Goal: Task Accomplishment & Management: Complete application form

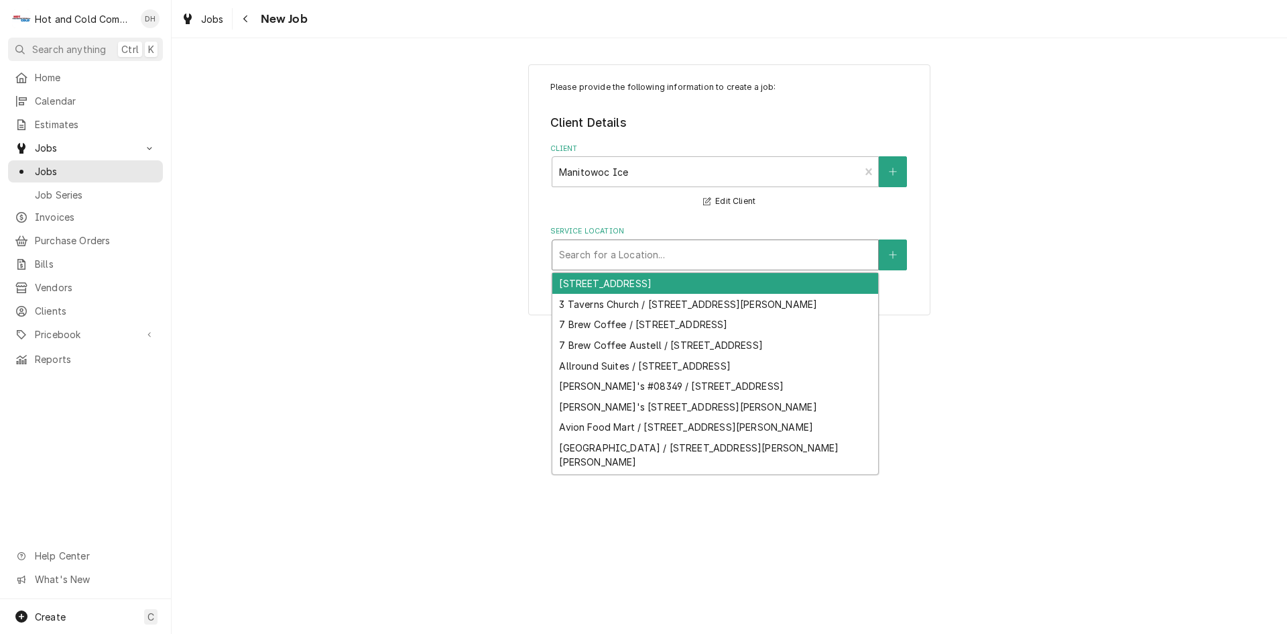
click at [793, 257] on div "Service Location" at bounding box center [715, 255] width 312 height 24
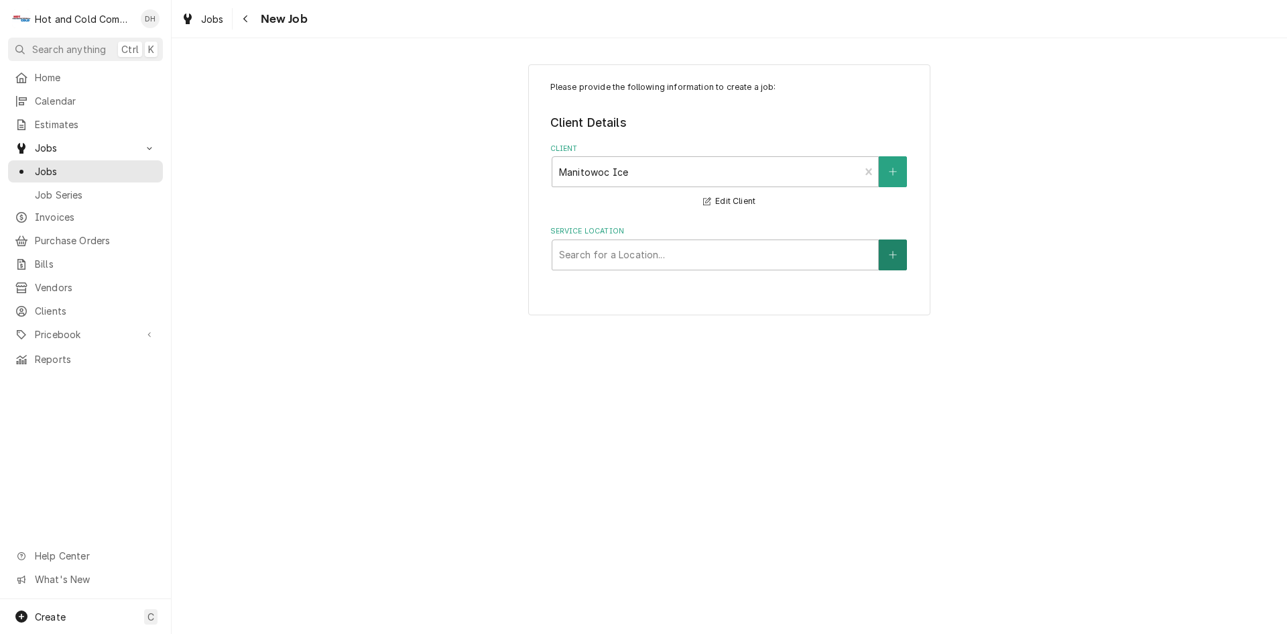
click at [899, 253] on button "Service Location" at bounding box center [893, 254] width 28 height 31
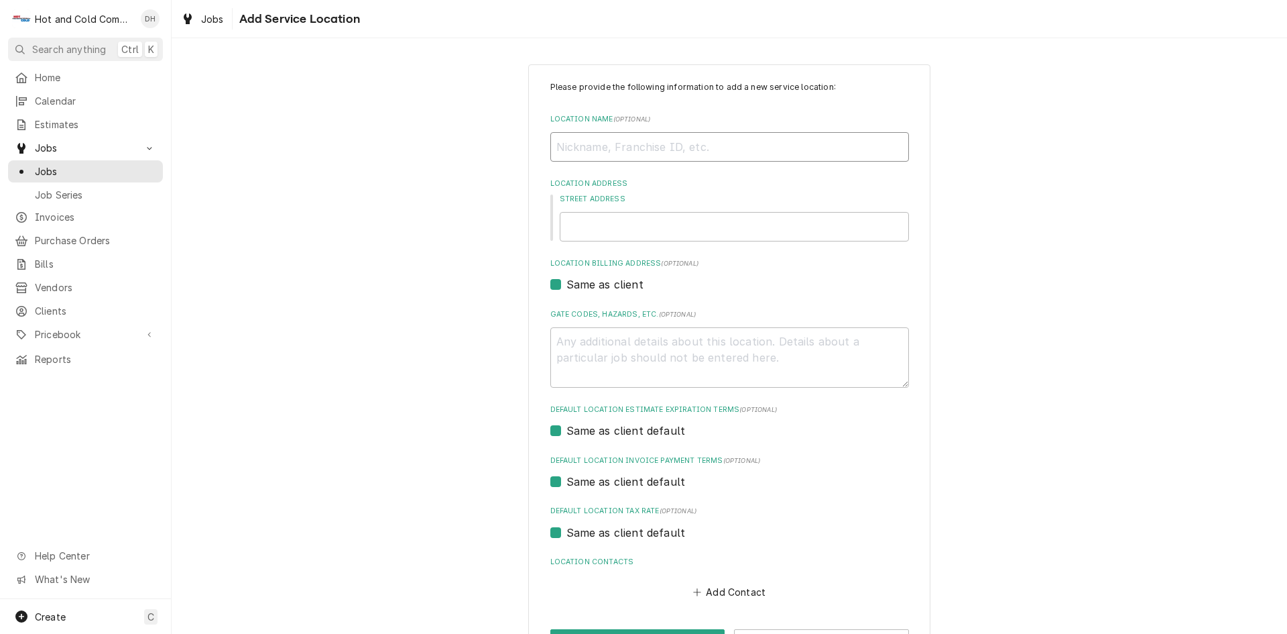
click at [656, 151] on input "Location Name ( optional )" at bounding box center [730, 147] width 359 height 30
type textarea "x"
type input "I"
type textarea "x"
type input "Ib"
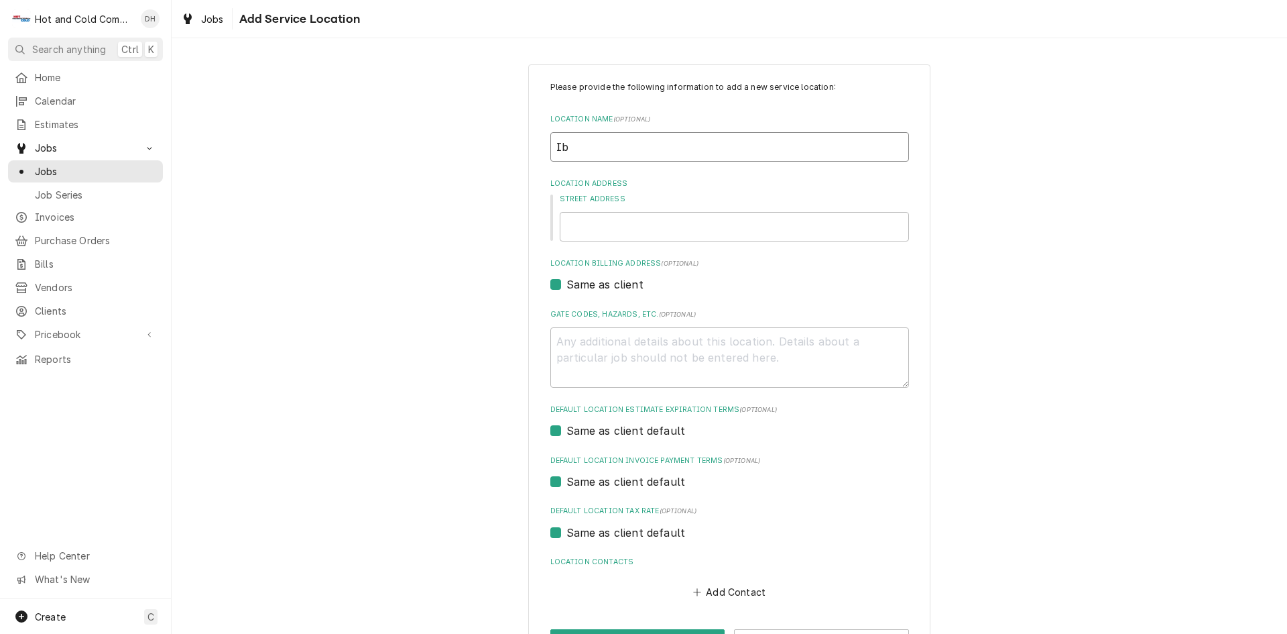
type textarea "x"
type input "Ibi"
type textarea "x"
type input "Ibiz"
type textarea "x"
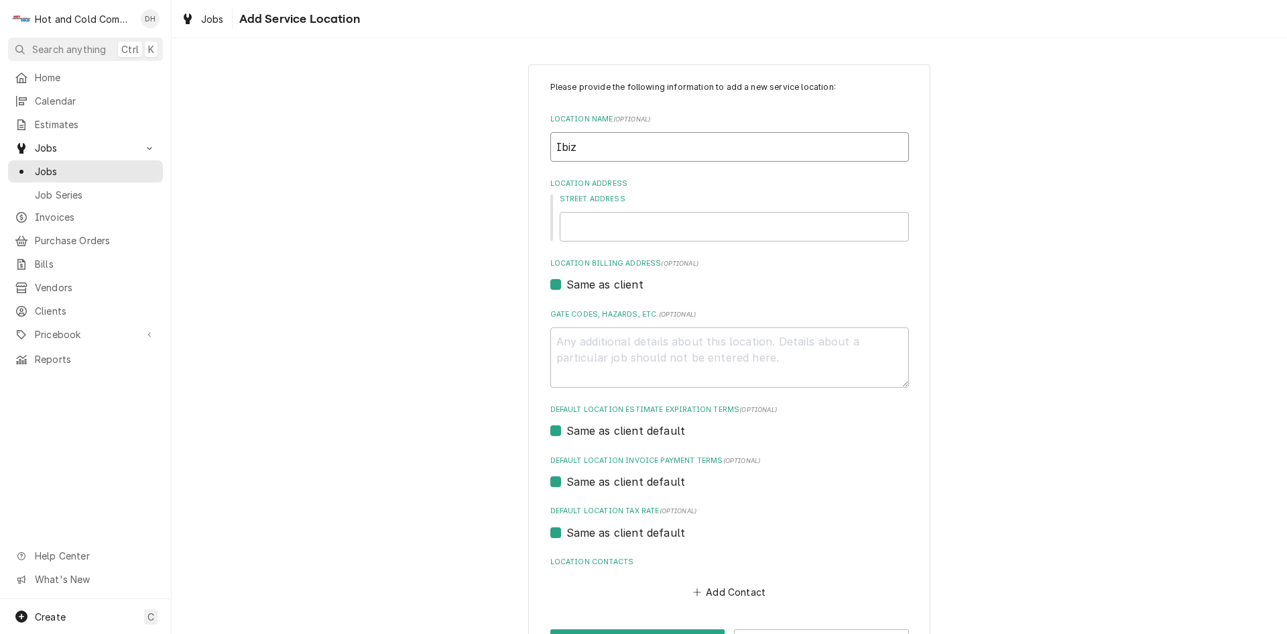
type input "Ibiza"
type textarea "x"
type input "Ibiza"
type textarea "x"
type input "Ibiza C"
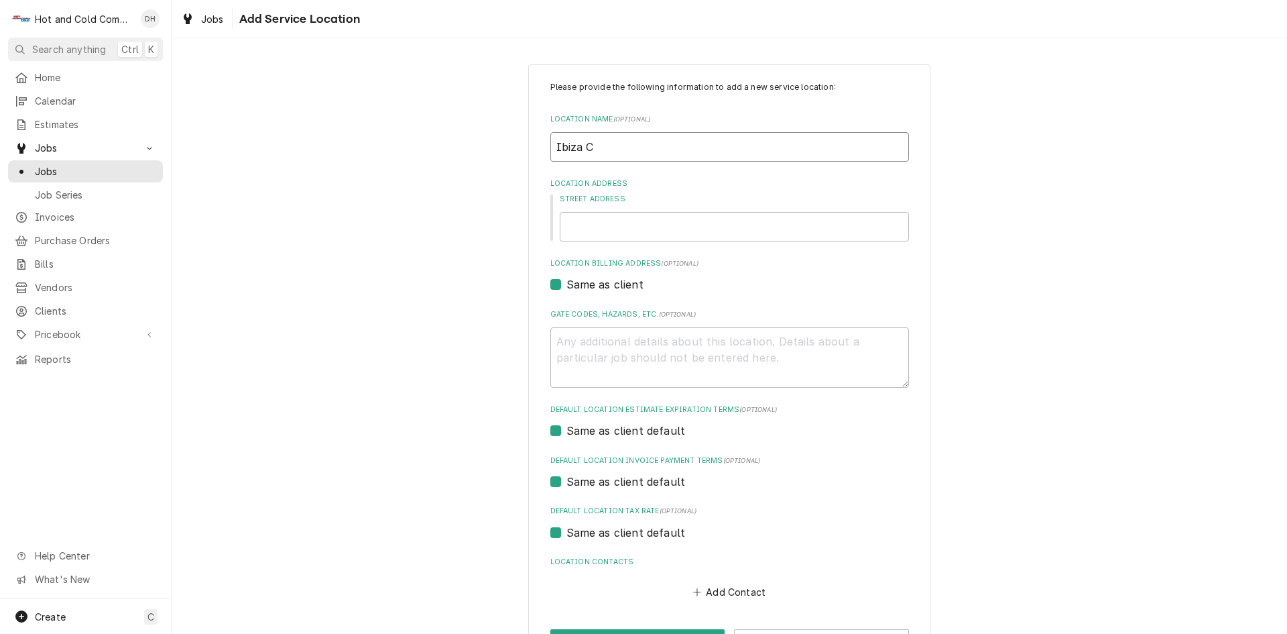
type textarea "x"
type input "Ibiza Ca"
type textarea "x"
type input "Ibiza Cat"
type textarea "x"
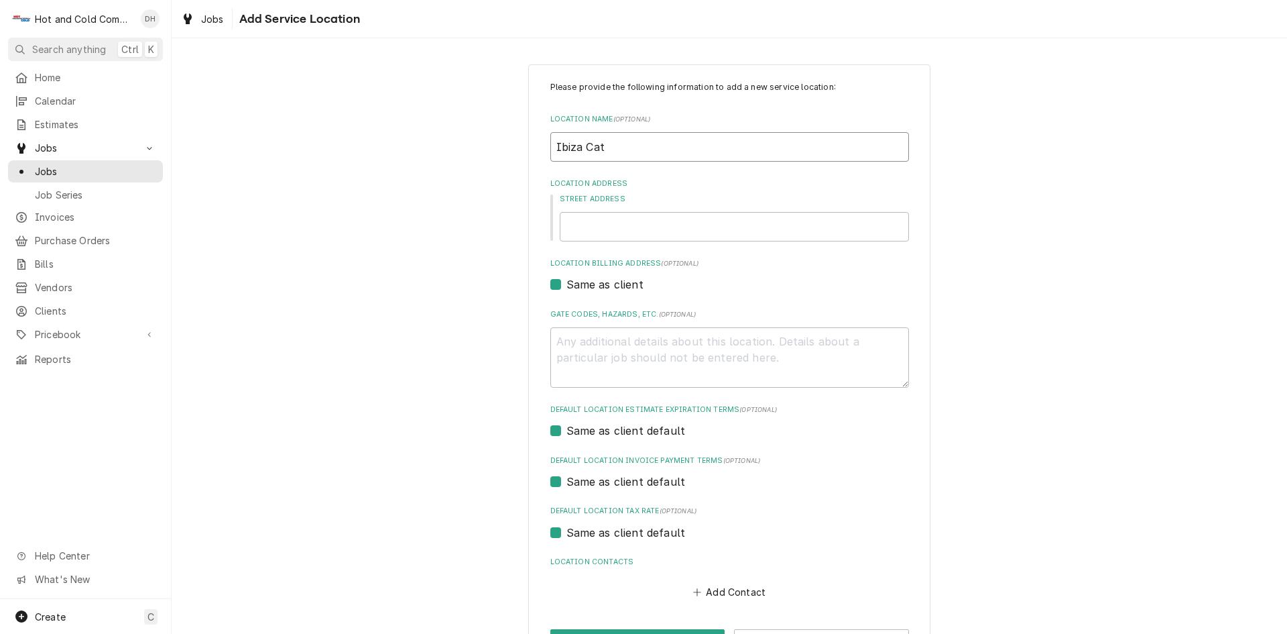
type input "Ibiza Cate"
type textarea "x"
type input "Ibiza Cater"
type textarea "x"
type input "Ibiza Cateri"
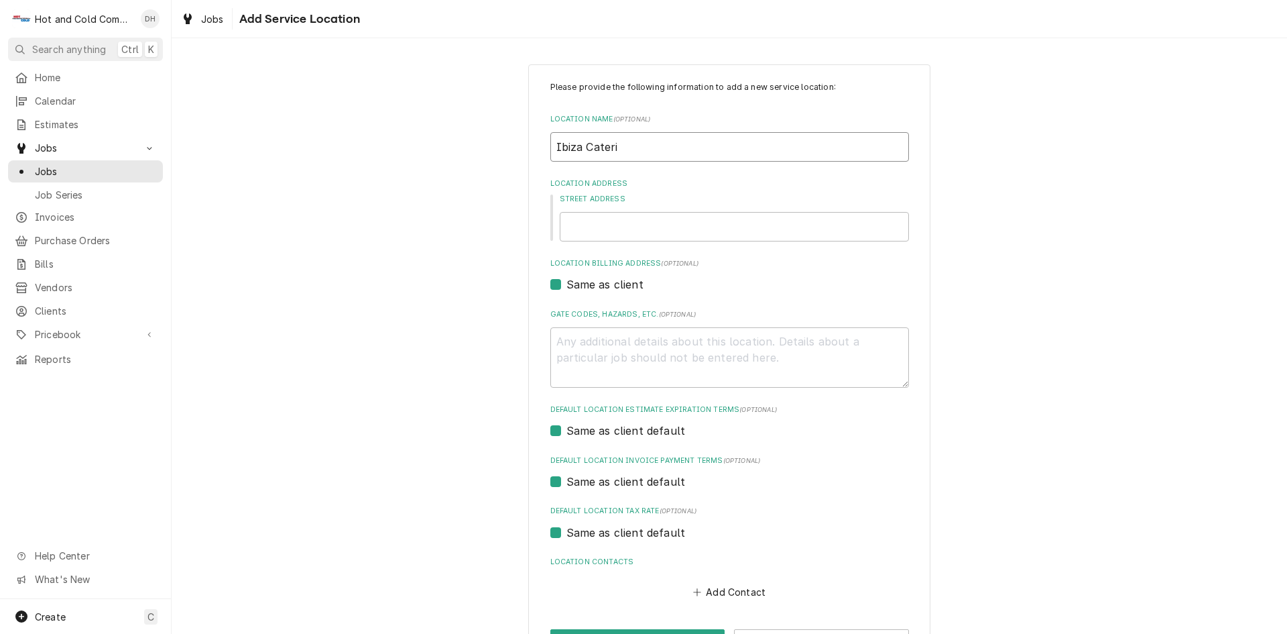
type textarea "x"
type input "Ibiza Caterin"
type textarea "x"
type input "Ibiza Catering"
type textarea "x"
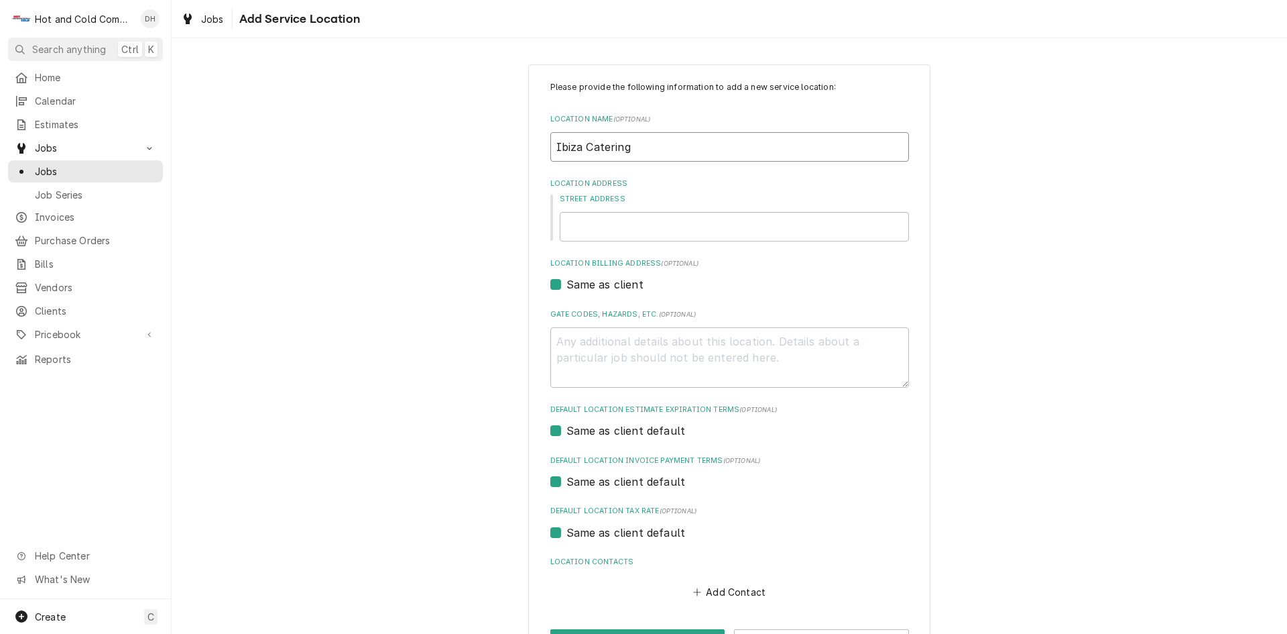
type input "Ibiza Catering"
click at [606, 227] on input "Street Address" at bounding box center [734, 227] width 349 height 30
paste input "Epson Workforce Pro WF-4830"
type textarea "x"
type input "Epson Workforce Pro WF-4830"
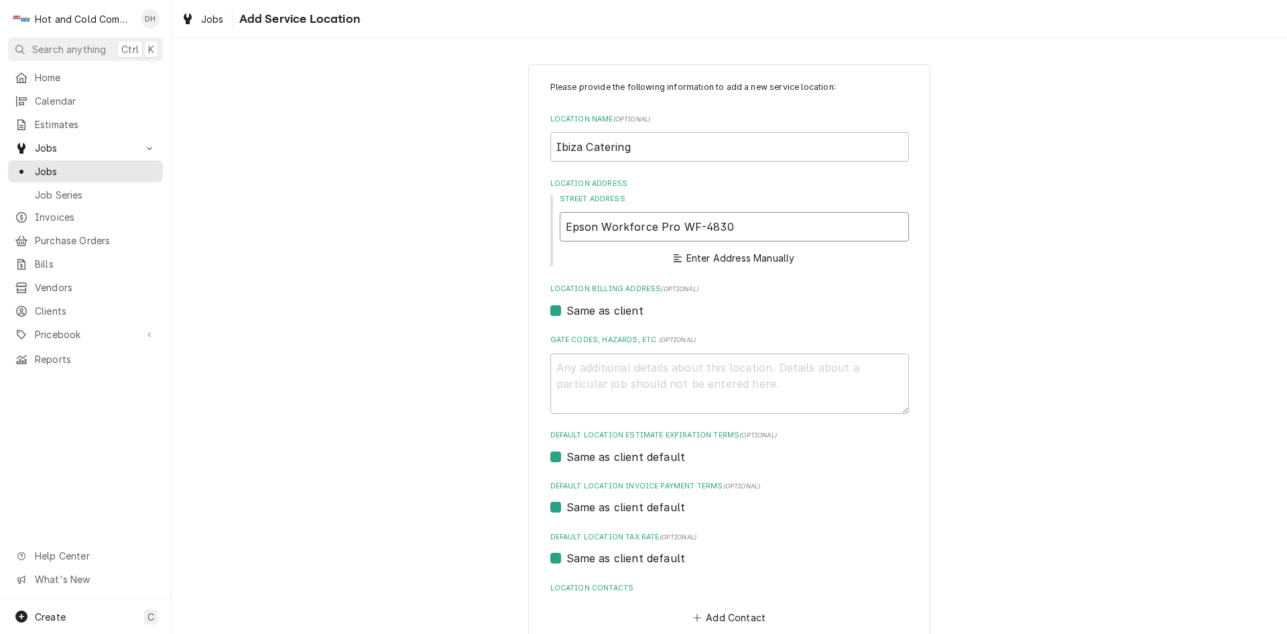
drag, startPoint x: 803, startPoint y: 231, endPoint x: 461, endPoint y: 244, distance: 342.2
click at [461, 244] on div "Please provide the following information to add a new service location: Locatio…" at bounding box center [730, 380] width 1116 height 656
type textarea "x"
type input "5"
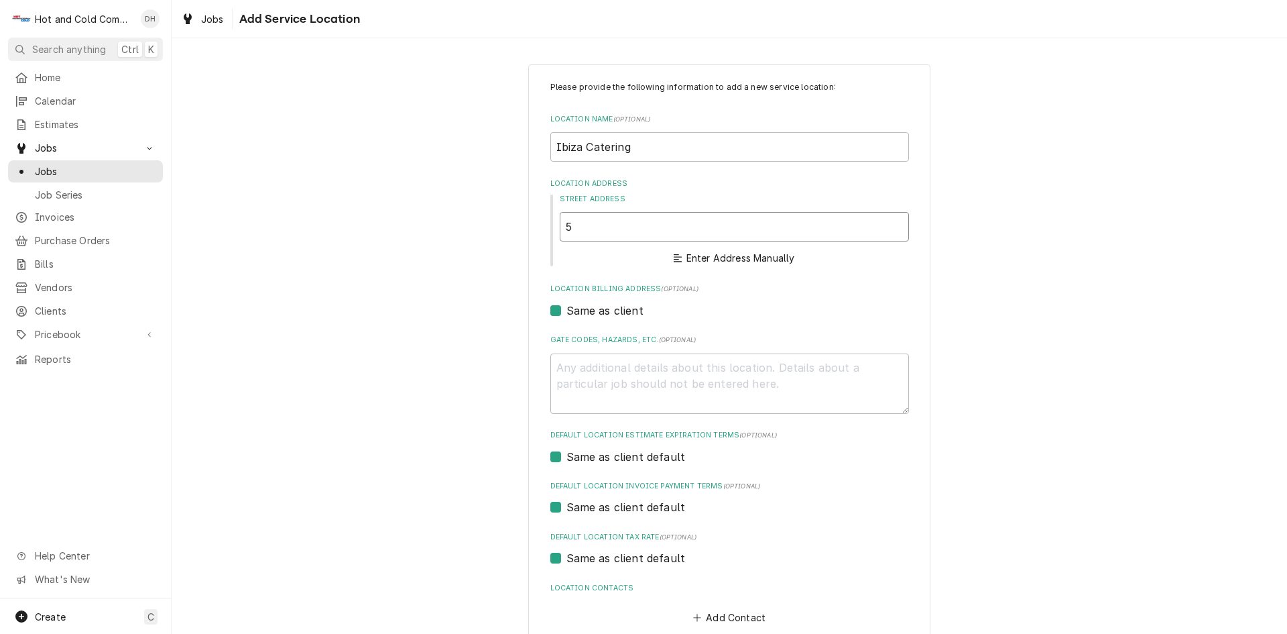
type textarea "x"
type input "55"
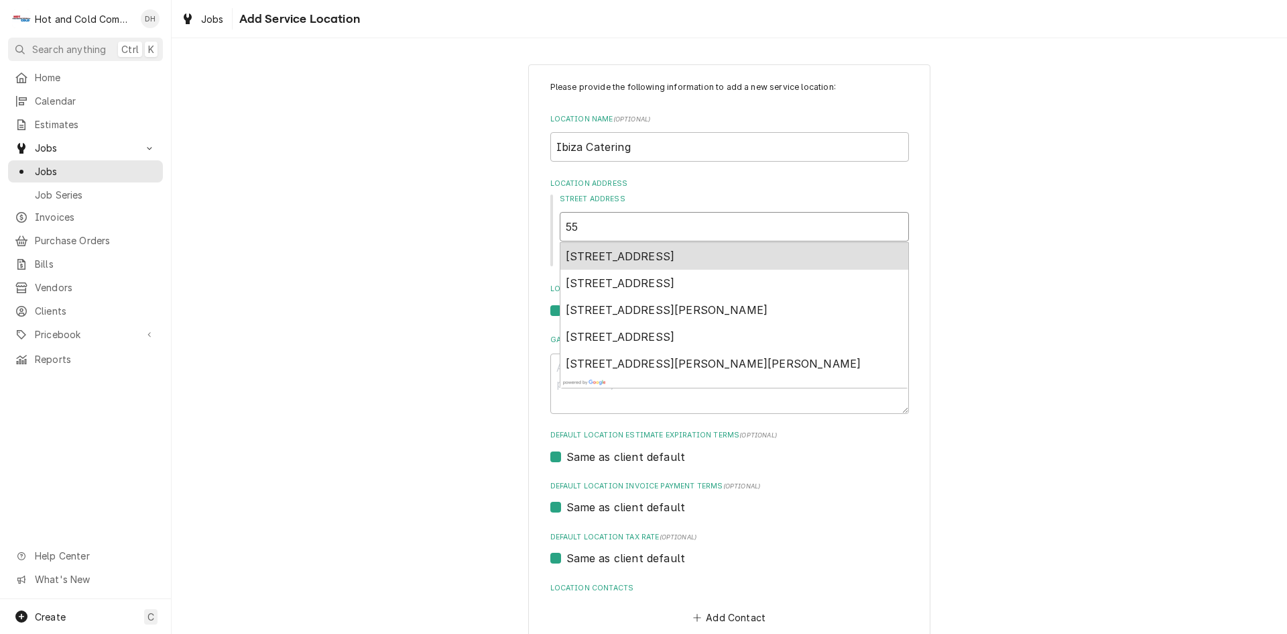
type textarea "x"
type input "559"
type textarea "x"
type input "559"
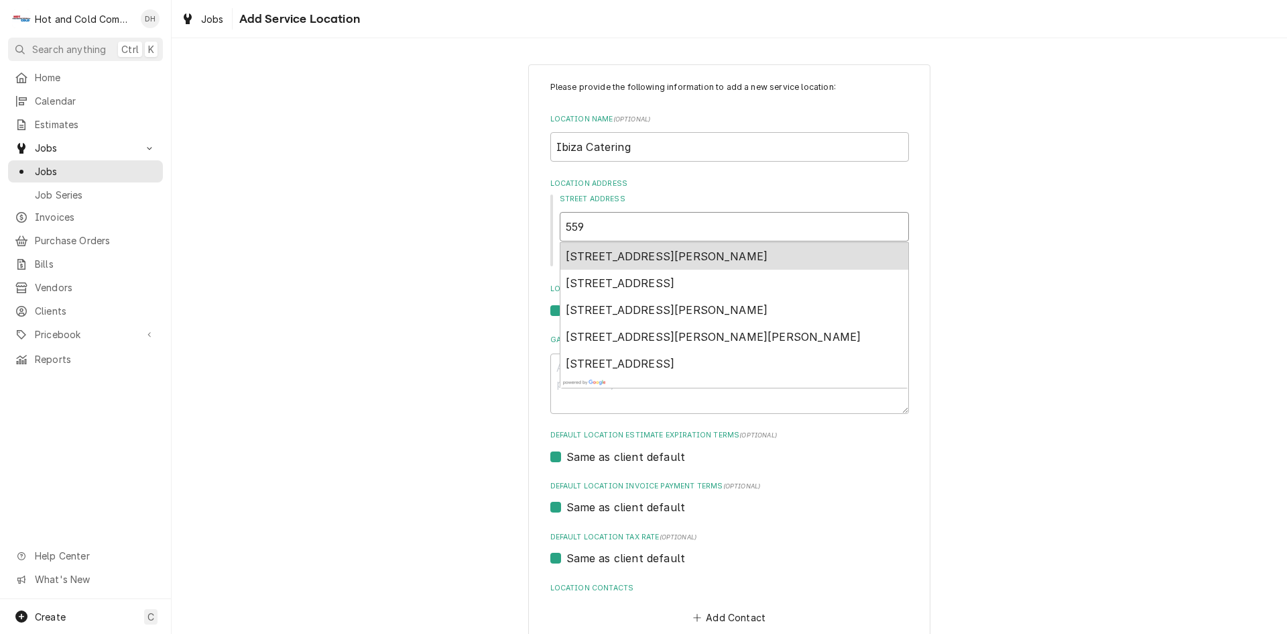
type textarea "x"
type input "559 D"
type textarea "x"
type input "559 Du"
type textarea "x"
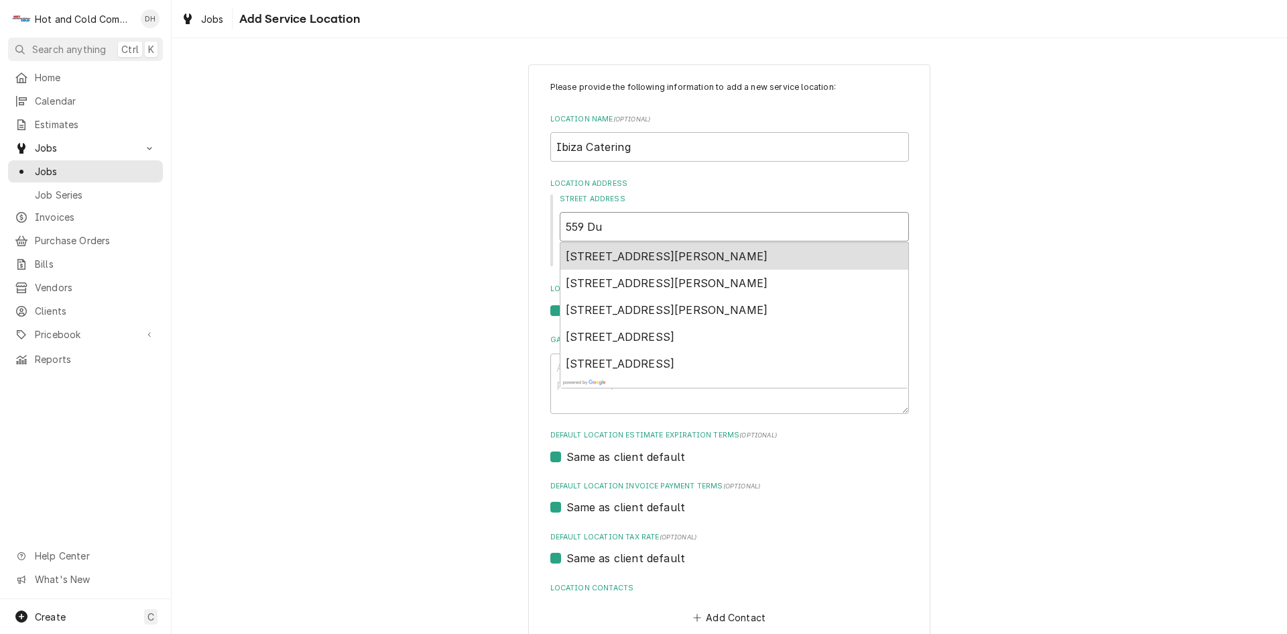
type input "559 Dut"
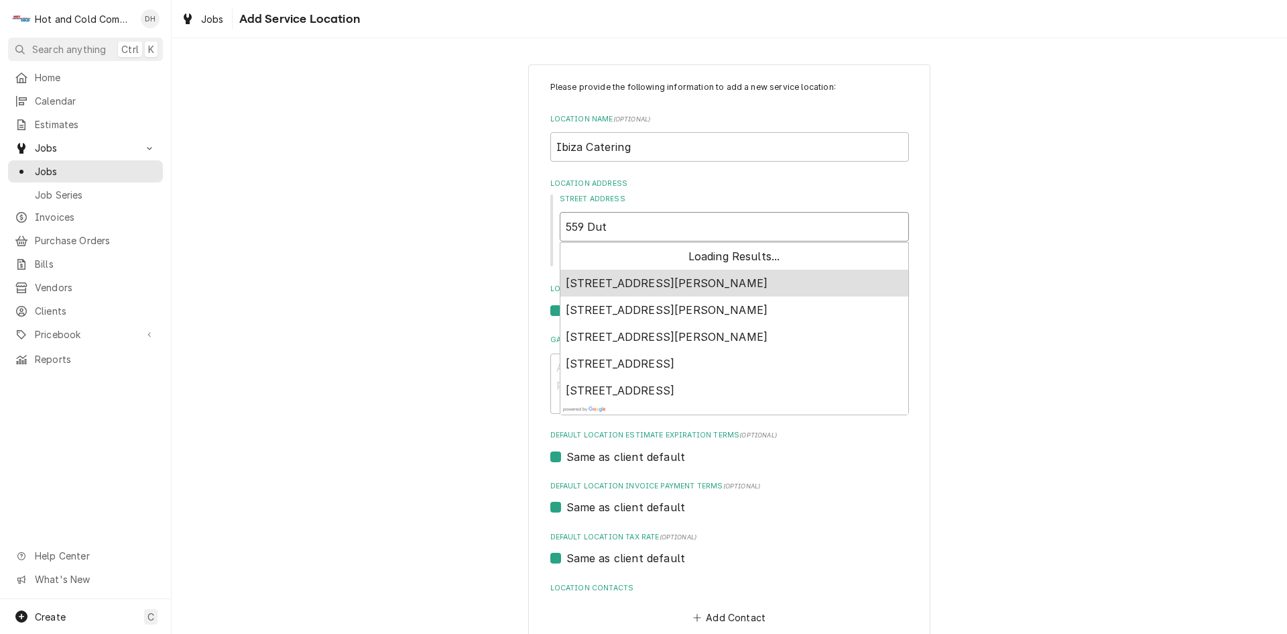
type textarea "x"
type input "559 Dutc"
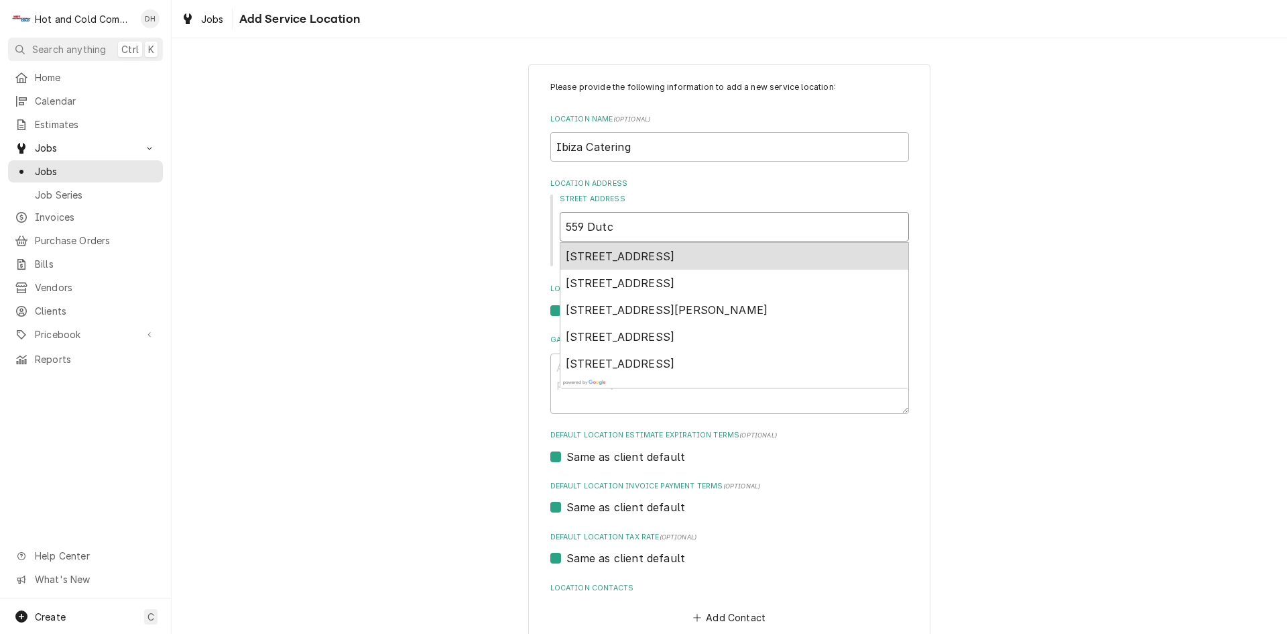
type textarea "x"
type input "559 Dutch"
click at [675, 257] on span "559 Dutch Valley Road Northeast, Atlanta, GA, USA" at bounding box center [620, 255] width 109 height 13
type textarea "x"
type input "559 Dutch Valley Rd NE"
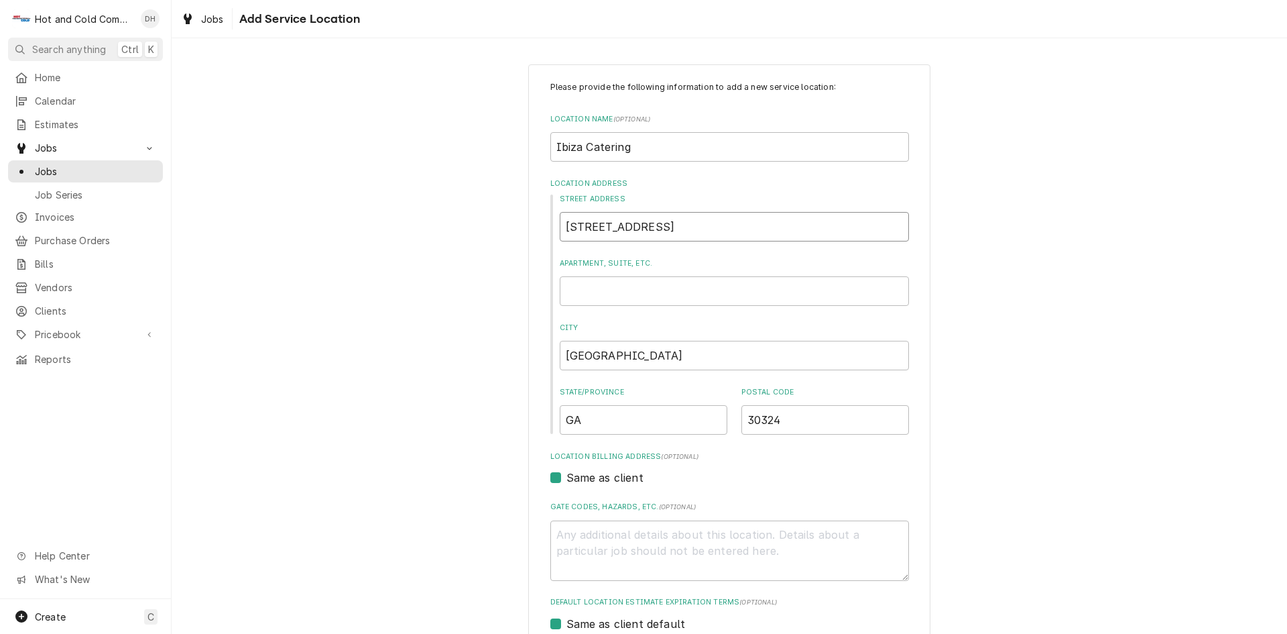
type textarea "x"
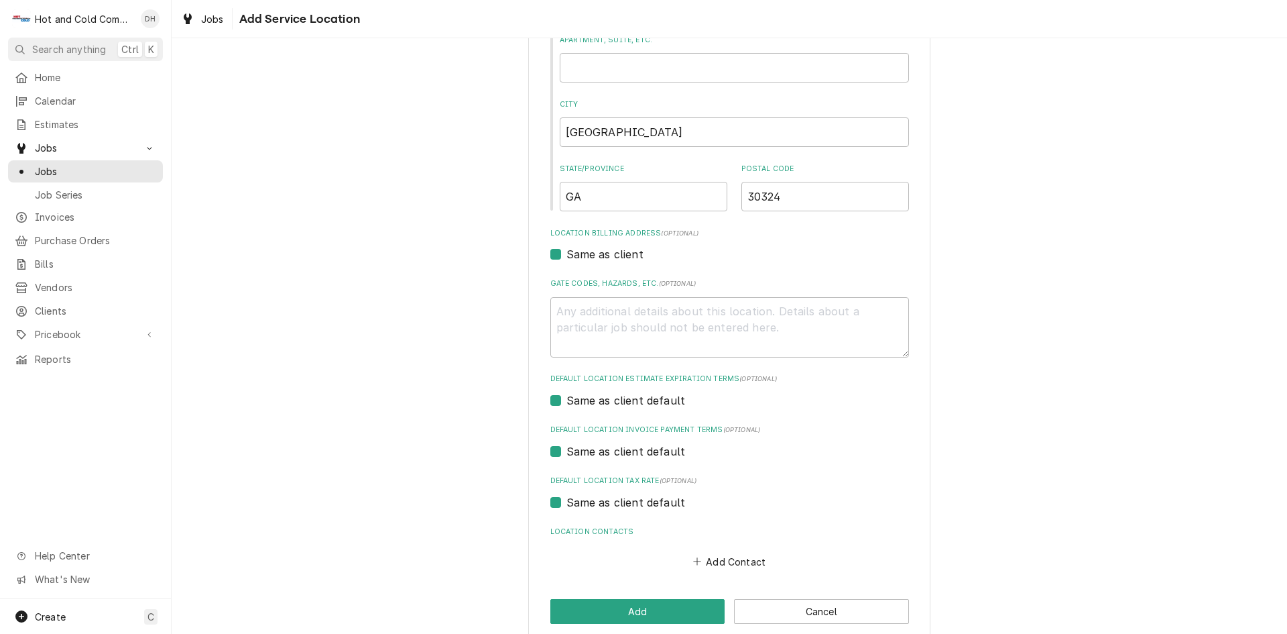
scroll to position [242, 0]
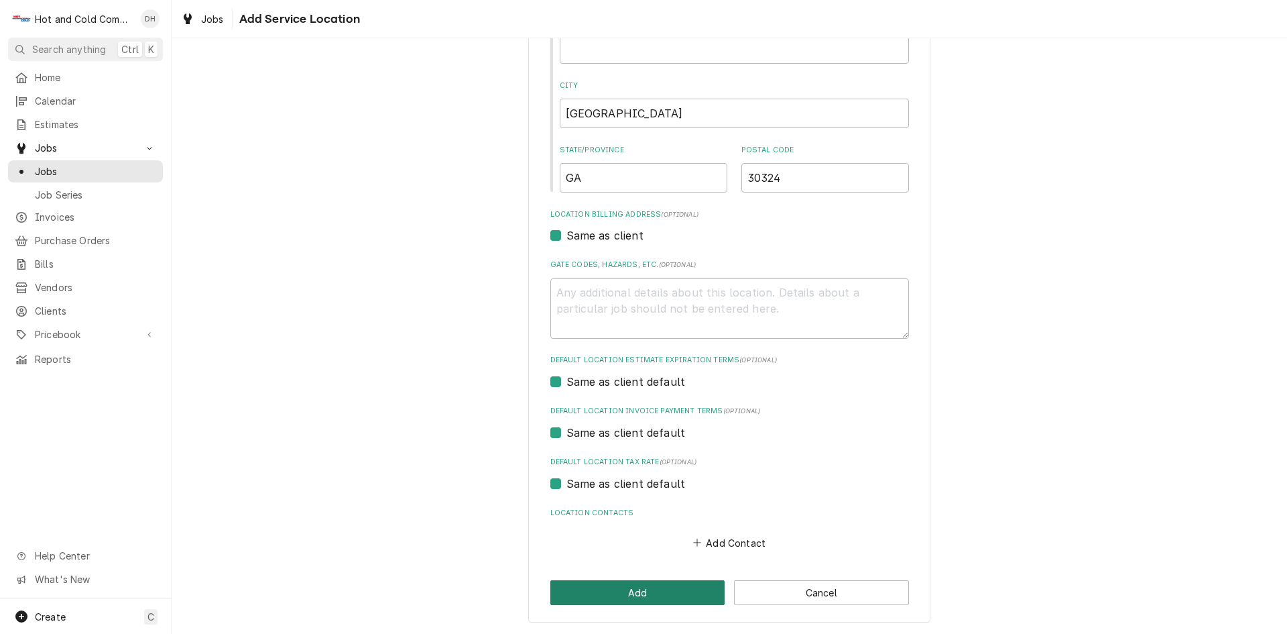
type input "559 Dutch Valley Rd NE"
click at [669, 597] on button "Add" at bounding box center [638, 592] width 175 height 25
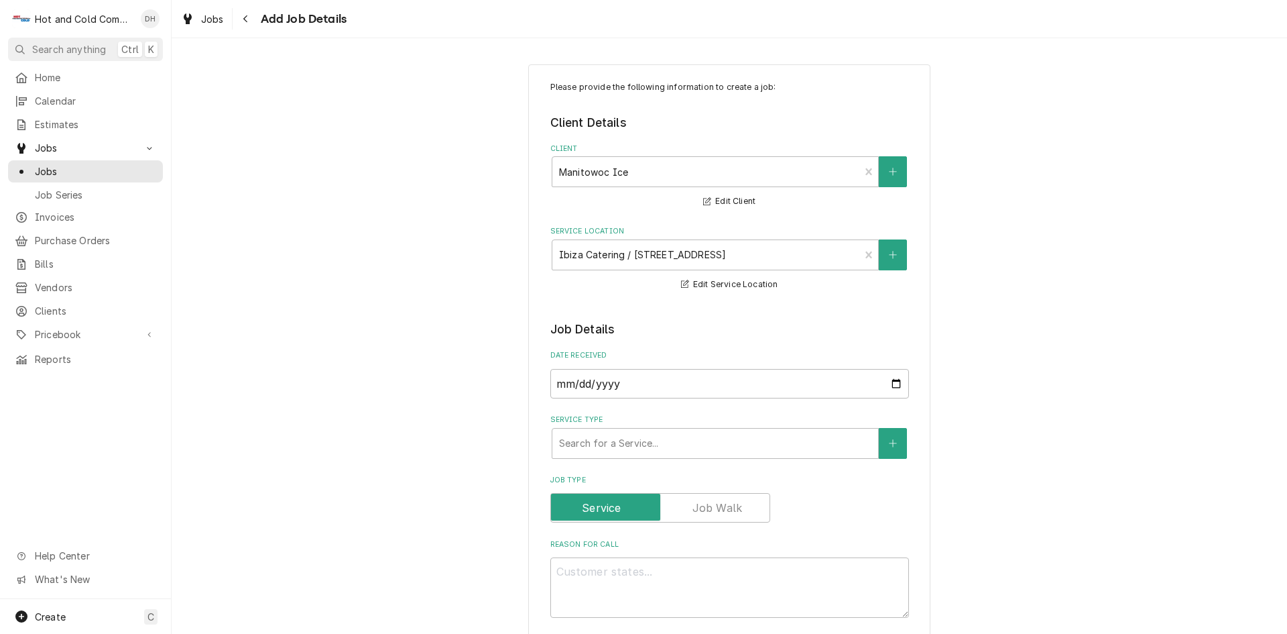
scroll to position [223, 0]
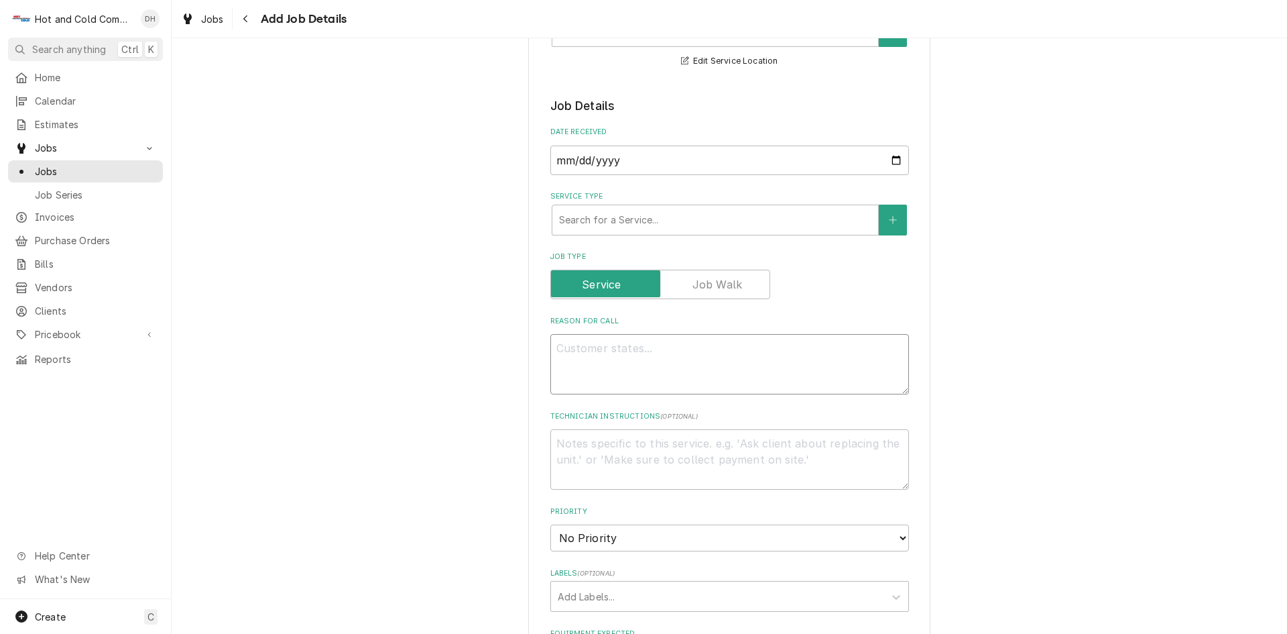
click at [639, 349] on textarea "Reason For Call" at bounding box center [730, 364] width 359 height 60
type textarea "x"
type textarea "n"
type textarea "x"
type textarea "no"
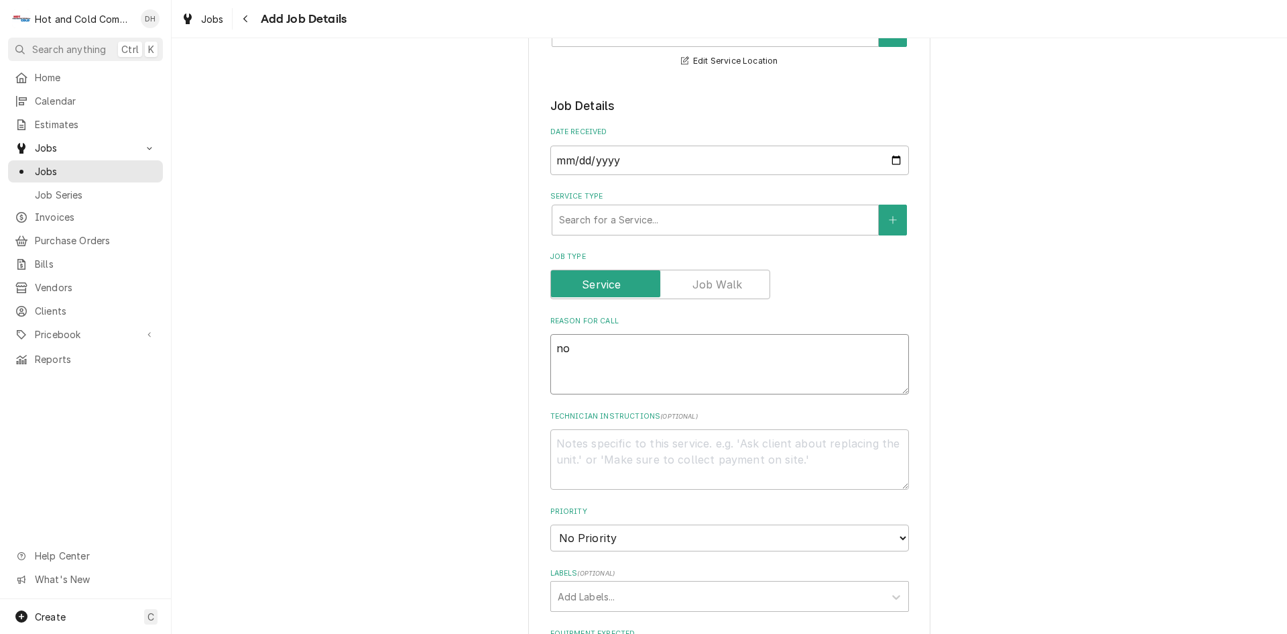
type textarea "x"
type textarea "not"
type textarea "x"
type textarea "not"
type textarea "x"
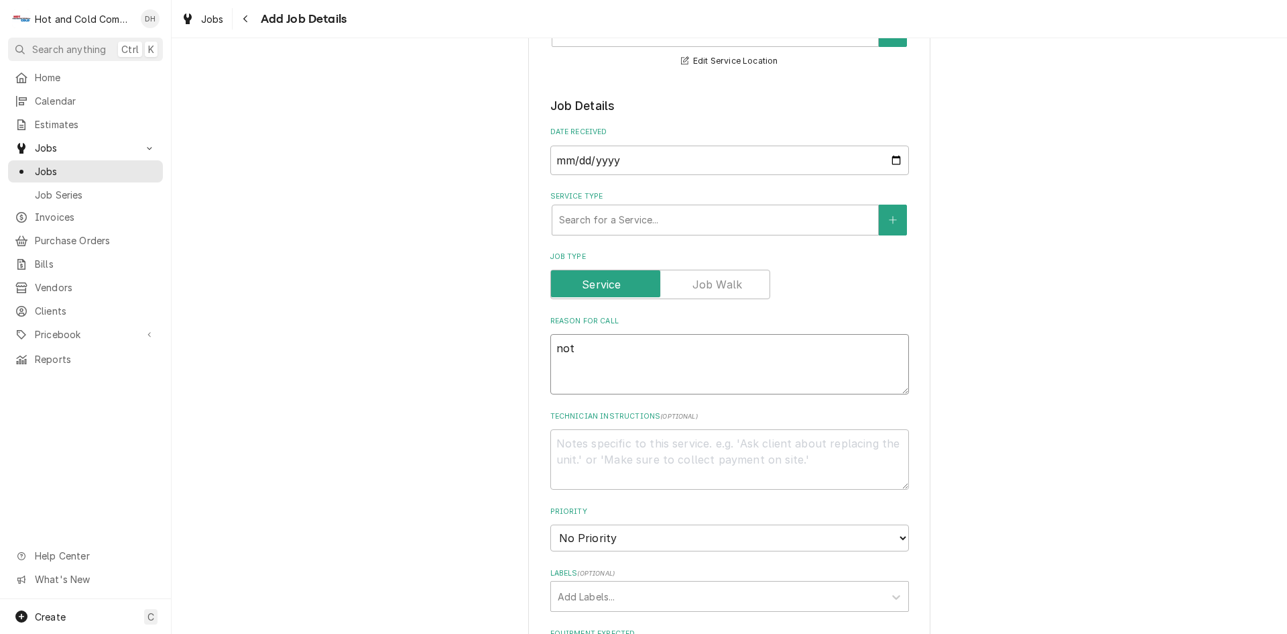
type textarea "not m"
type textarea "x"
type textarea "not ma"
type textarea "x"
type textarea "not mak"
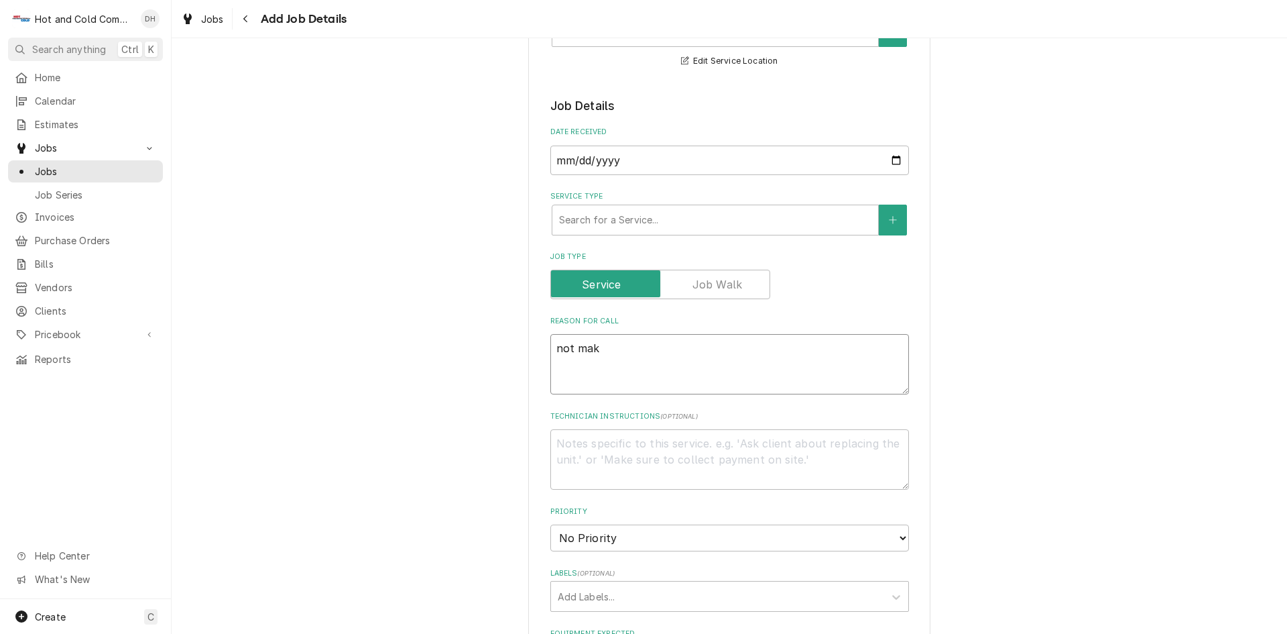
type textarea "x"
type textarea "not maki"
type textarea "x"
type textarea "not makin"
type textarea "x"
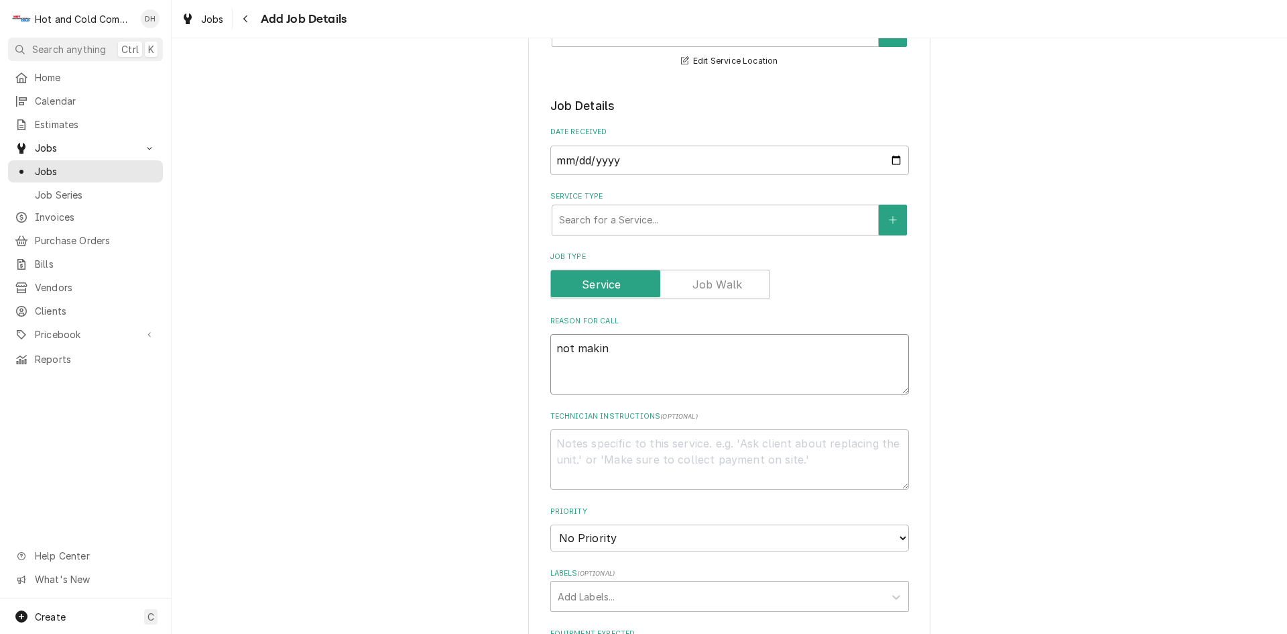
type textarea "not making"
type textarea "x"
type textarea "not making"
type textarea "x"
type textarea "not making i"
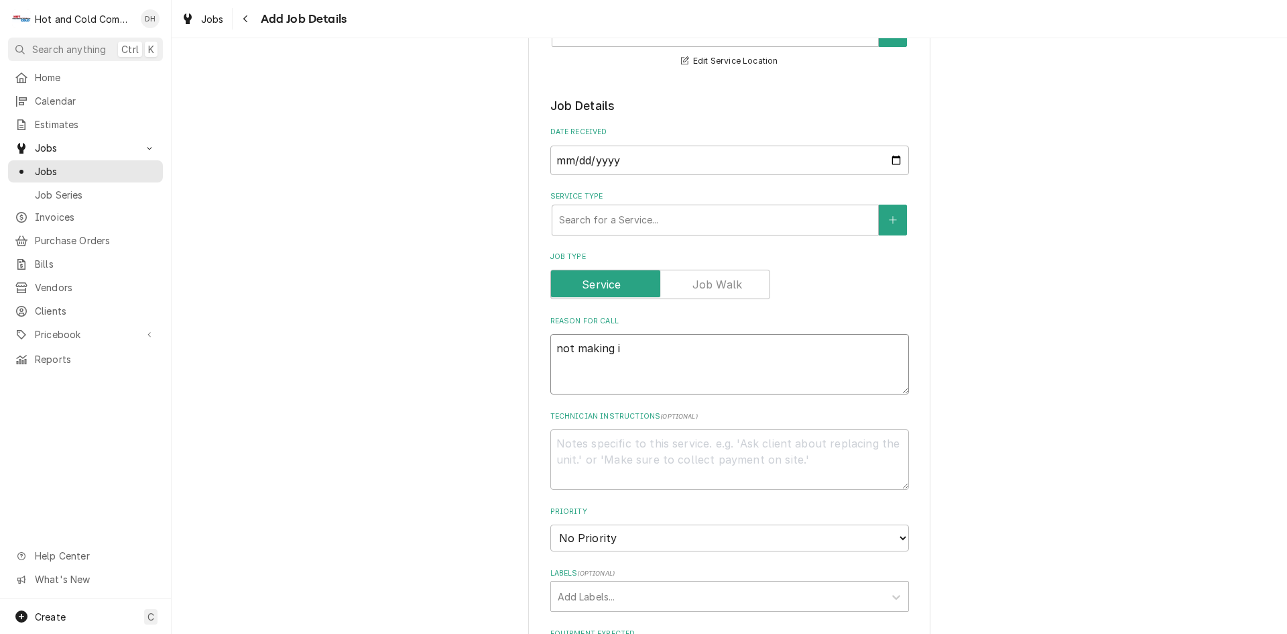
type textarea "x"
type textarea "not making ic"
type textarea "x"
type textarea "not making ice"
type textarea "x"
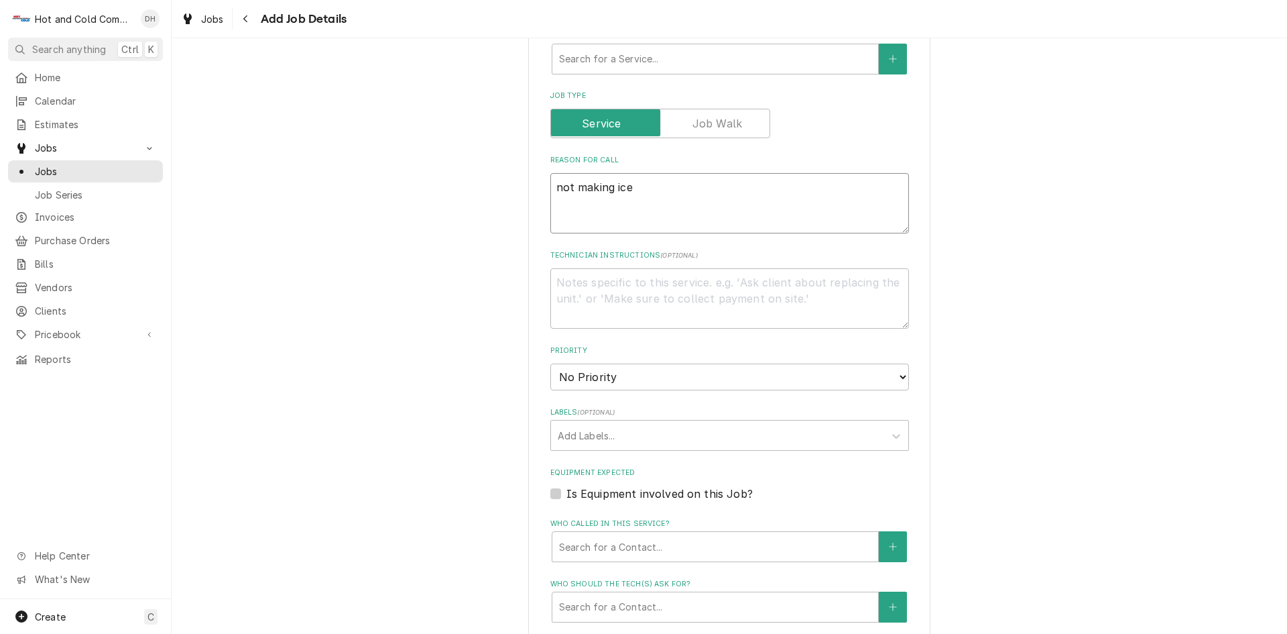
scroll to position [447, 0]
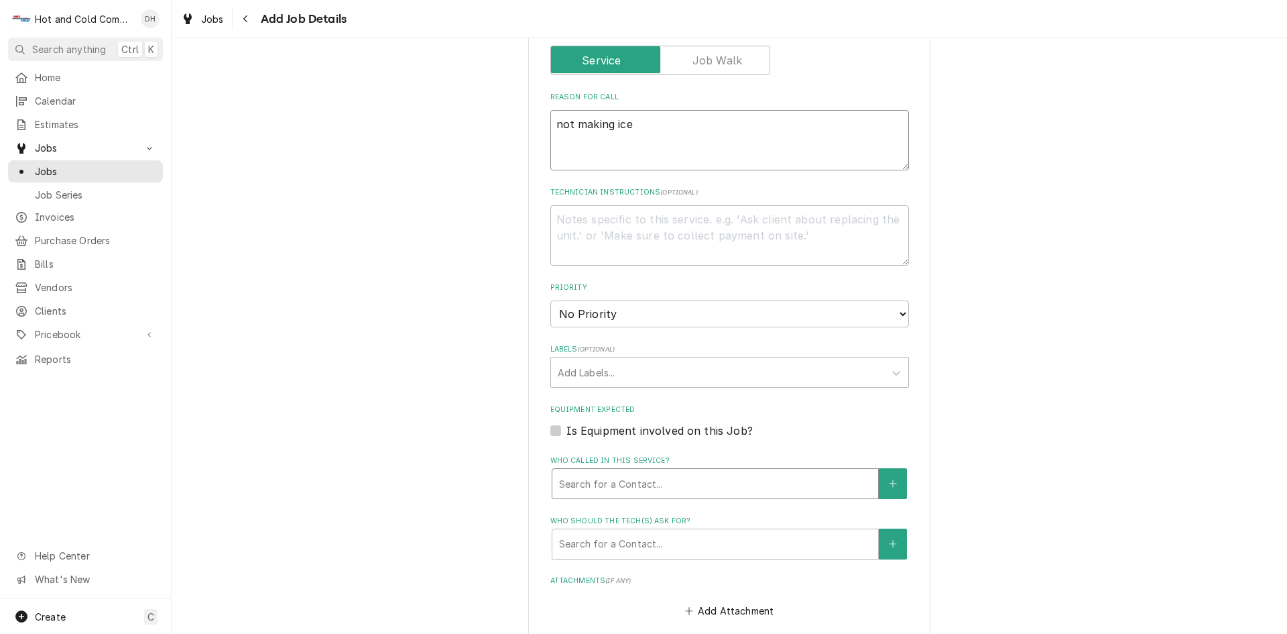
type textarea "not making ice"
click at [604, 476] on div "Who called in this service?" at bounding box center [715, 483] width 312 height 24
click at [895, 485] on button "Who called in this service?" at bounding box center [893, 483] width 28 height 31
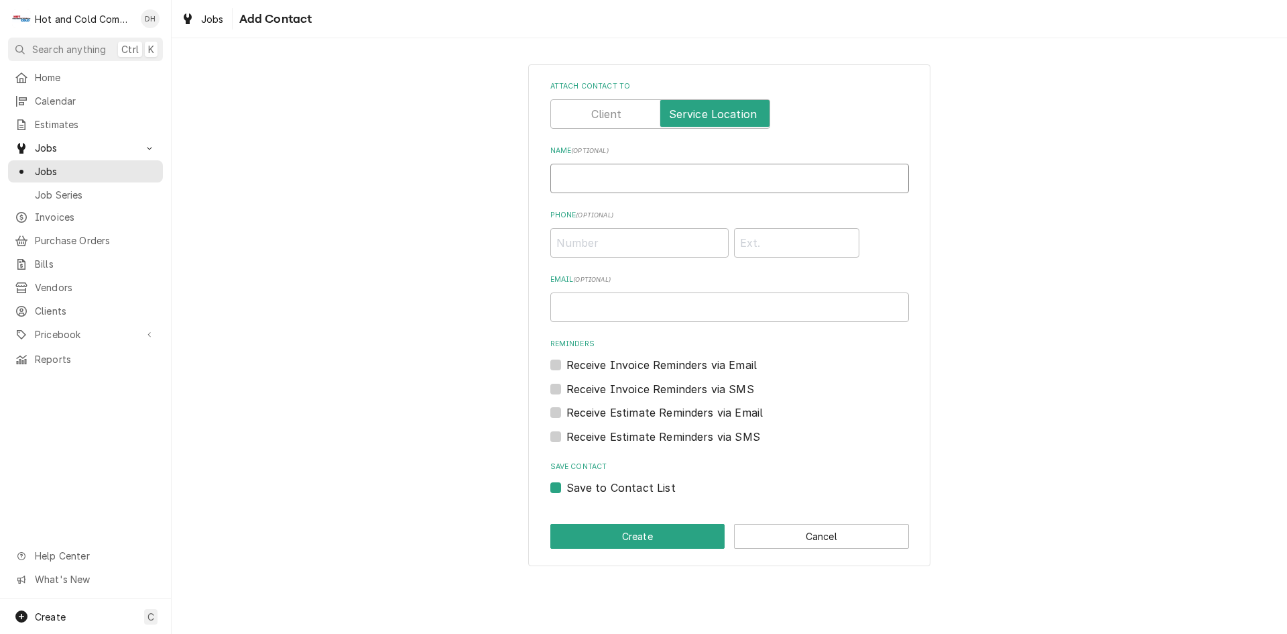
click at [634, 180] on input "Name ( optional )" at bounding box center [730, 179] width 359 height 30
type input "Raf"
click at [623, 247] on input "Phone ( optional )" at bounding box center [640, 243] width 178 height 30
click at [648, 540] on button "Create" at bounding box center [638, 536] width 175 height 25
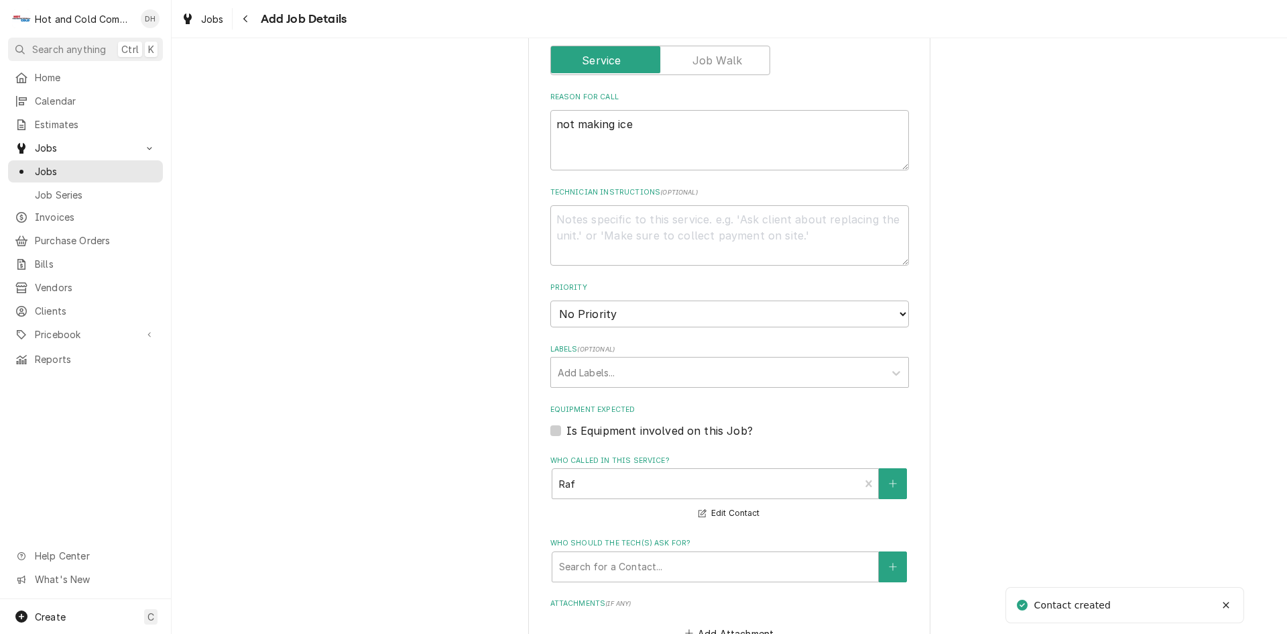
scroll to position [671, 0]
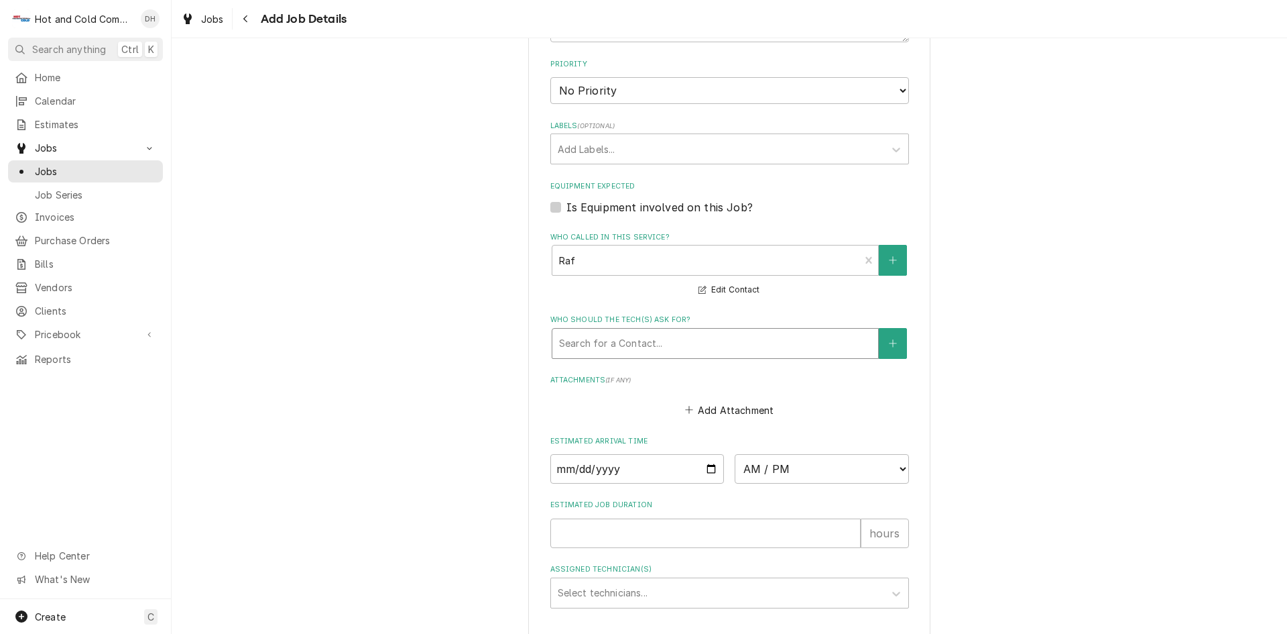
click at [728, 339] on div "Who should the tech(s) ask for?" at bounding box center [715, 343] width 312 height 24
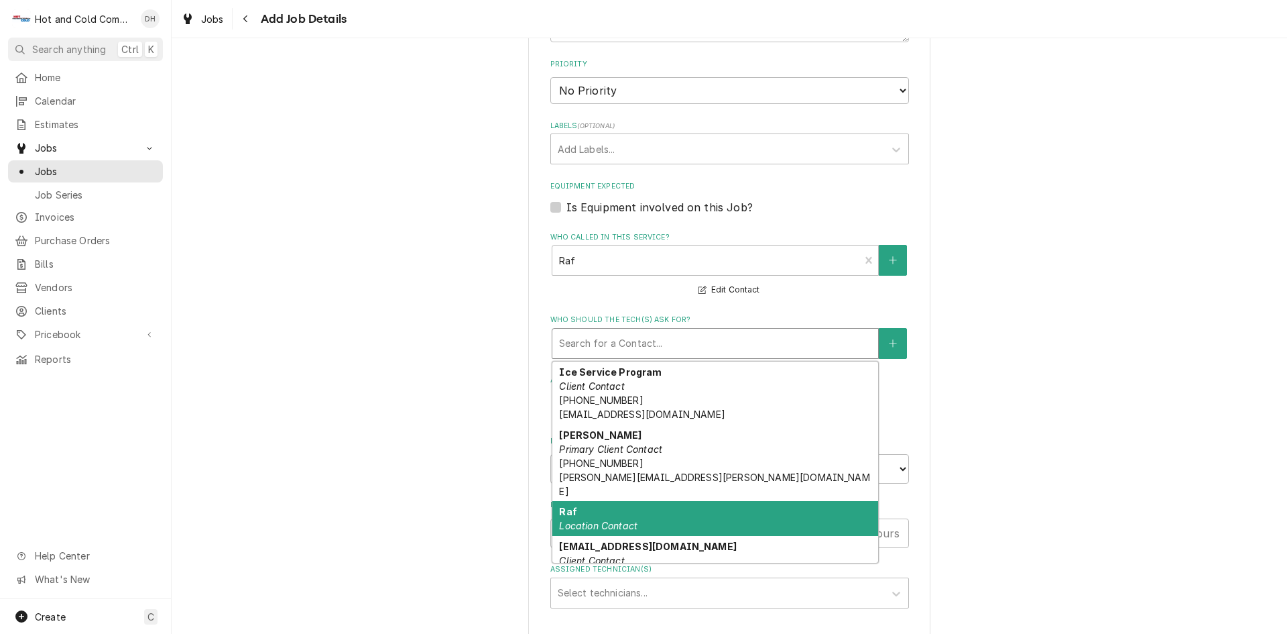
click at [644, 506] on div "Raf Location Contact" at bounding box center [716, 518] width 326 height 35
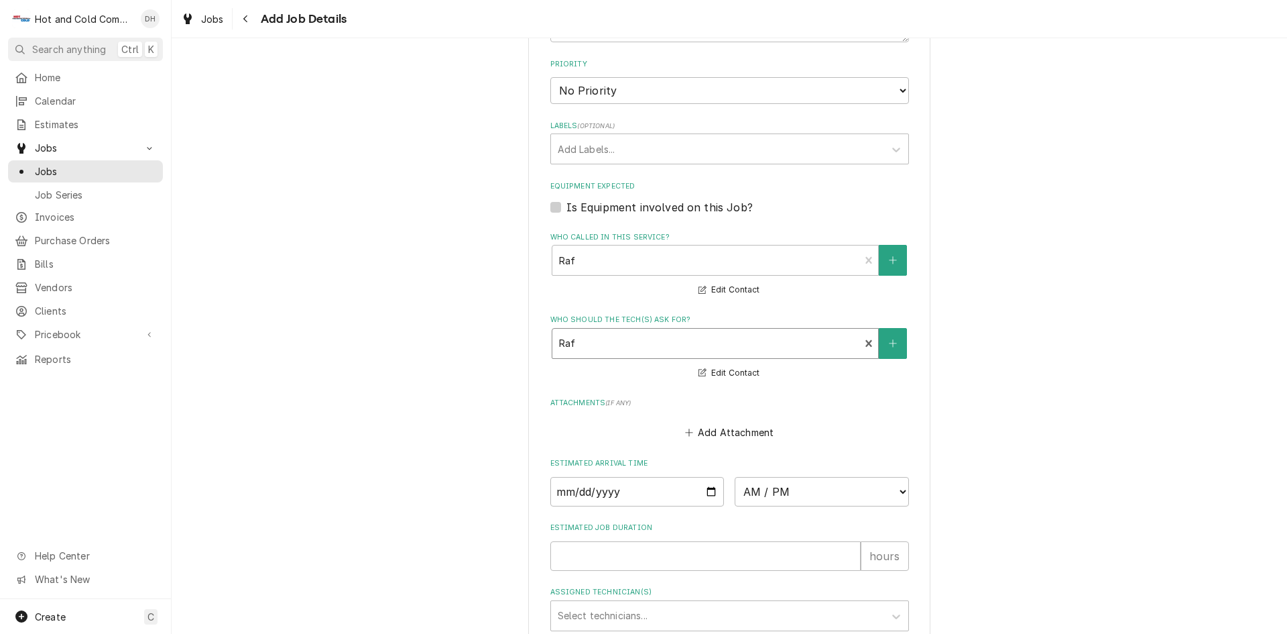
scroll to position [784, 0]
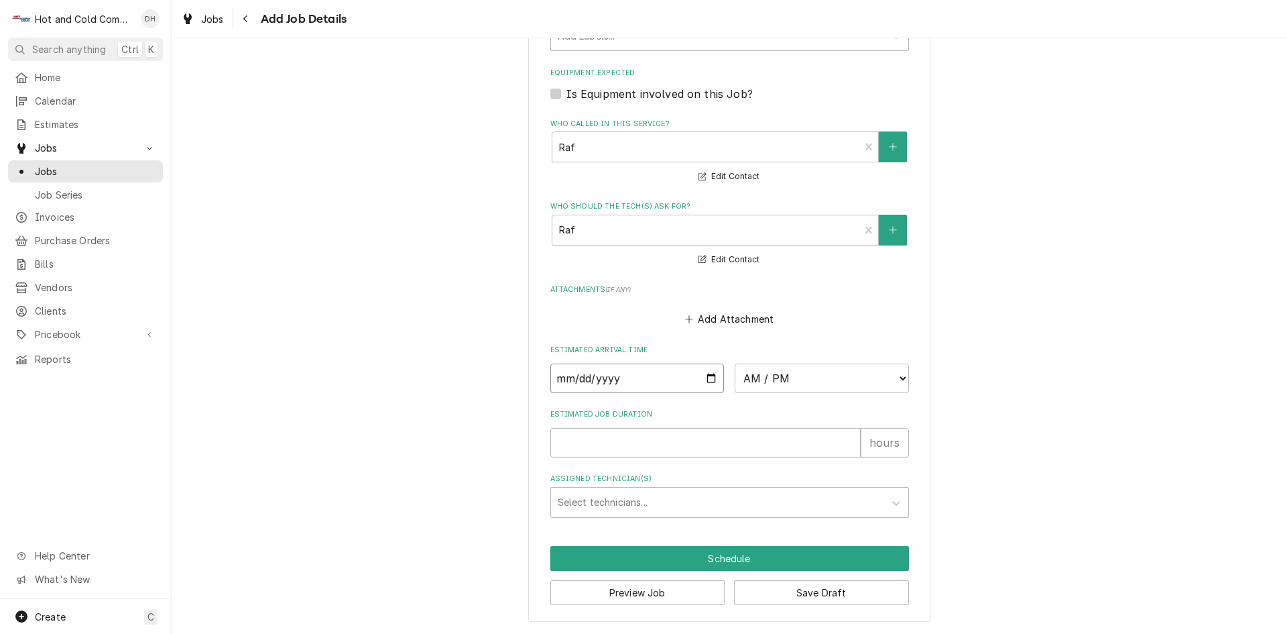
click at [715, 380] on input "Date" at bounding box center [638, 378] width 174 height 30
click at [710, 378] on input "Date" at bounding box center [638, 378] width 174 height 30
type textarea "x"
type input "2025-09-02"
type textarea "x"
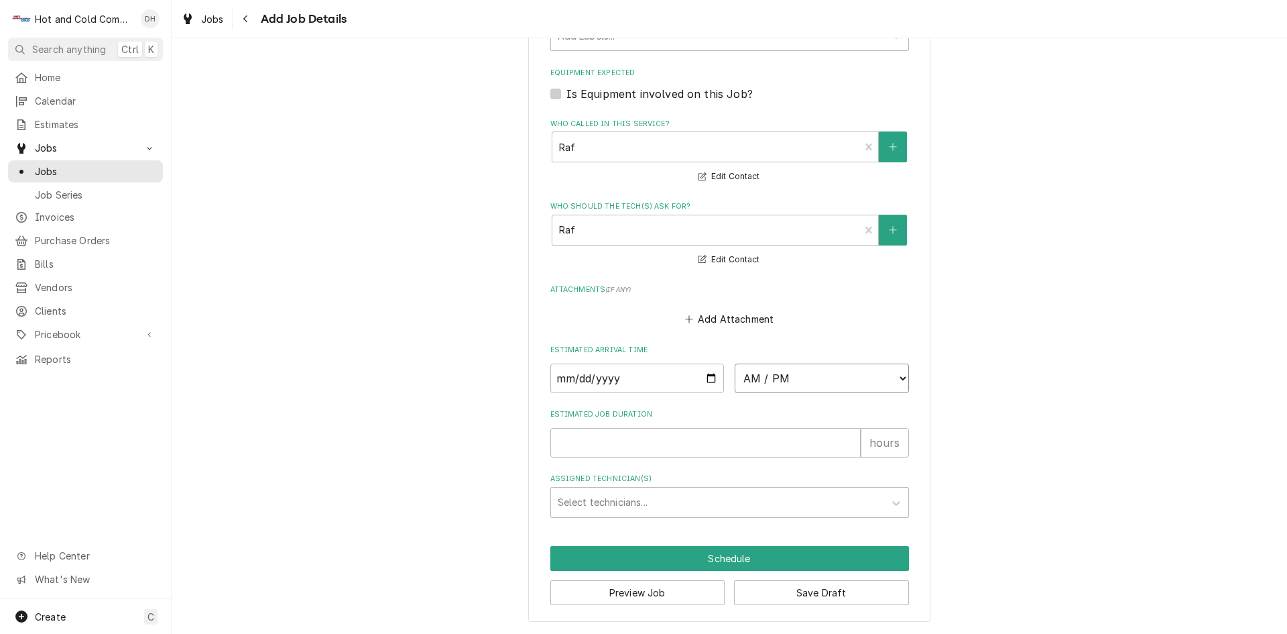
click at [899, 379] on select "AM / PM 6:00 AM 6:15 AM 6:30 AM 6:45 AM 7:00 AM 7:15 AM 7:30 AM 7:45 AM 8:00 AM…" at bounding box center [822, 378] width 174 height 30
select select "09:00:00"
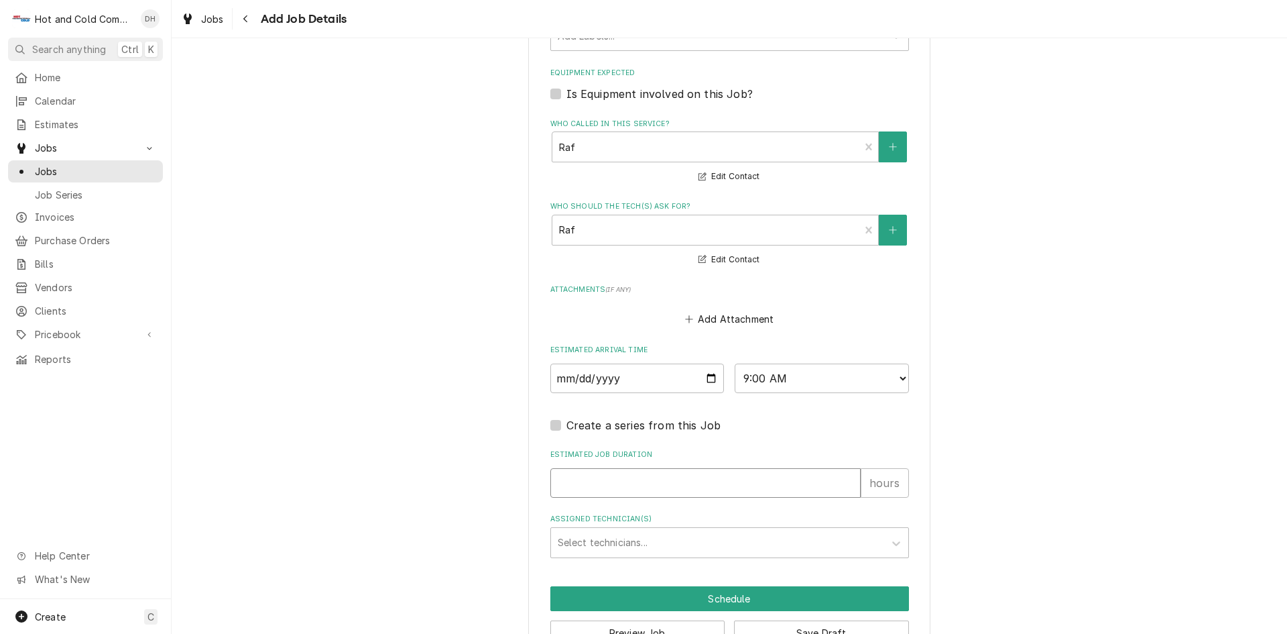
click at [600, 487] on input "Estimated Job Duration" at bounding box center [706, 483] width 310 height 30
type textarea "x"
type input "1"
type textarea "x"
type input "1"
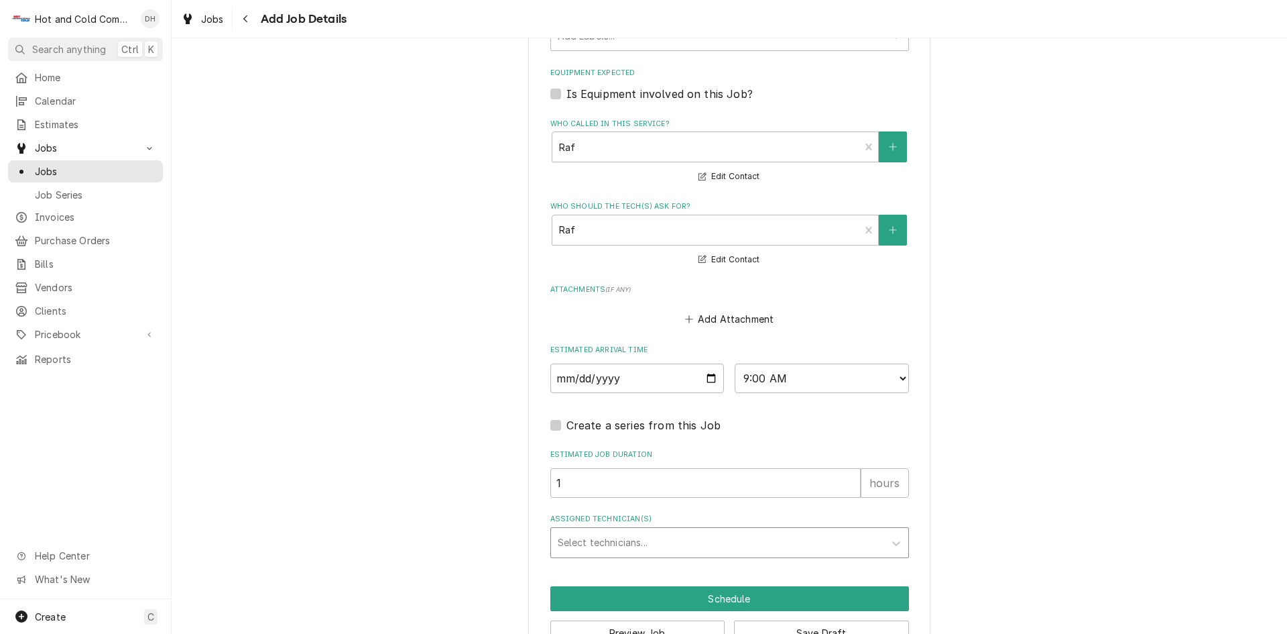
click at [621, 553] on div "Assigned Technician(s)" at bounding box center [718, 542] width 320 height 24
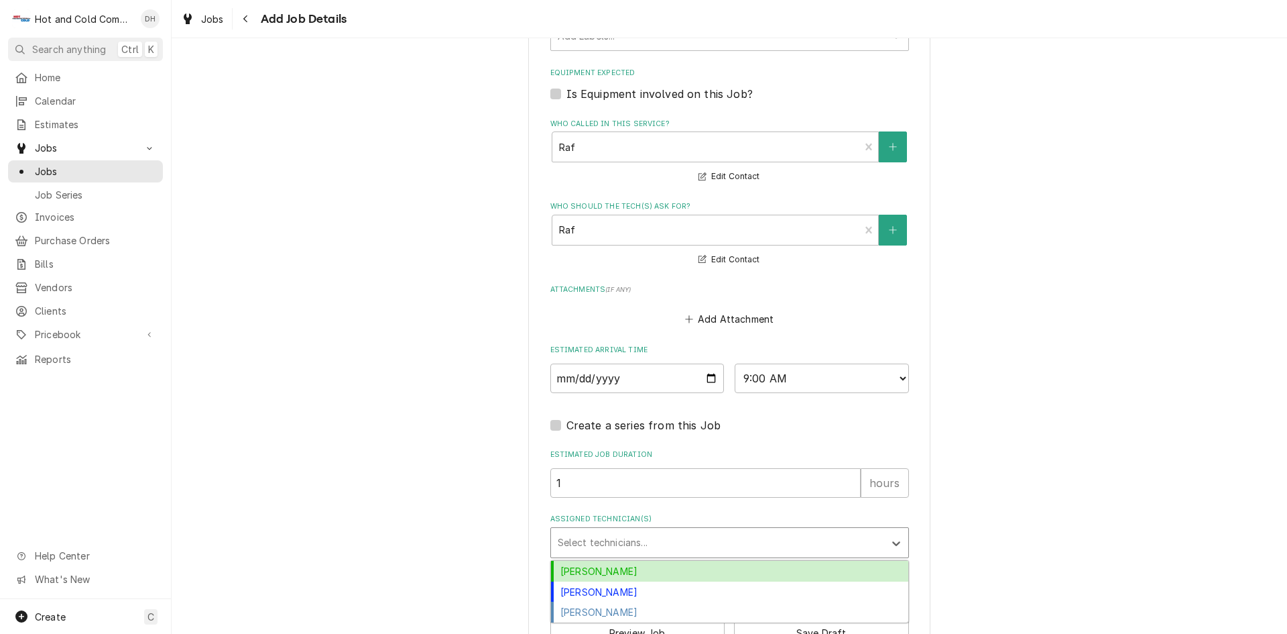
click at [617, 571] on div "[PERSON_NAME]" at bounding box center [729, 571] width 357 height 21
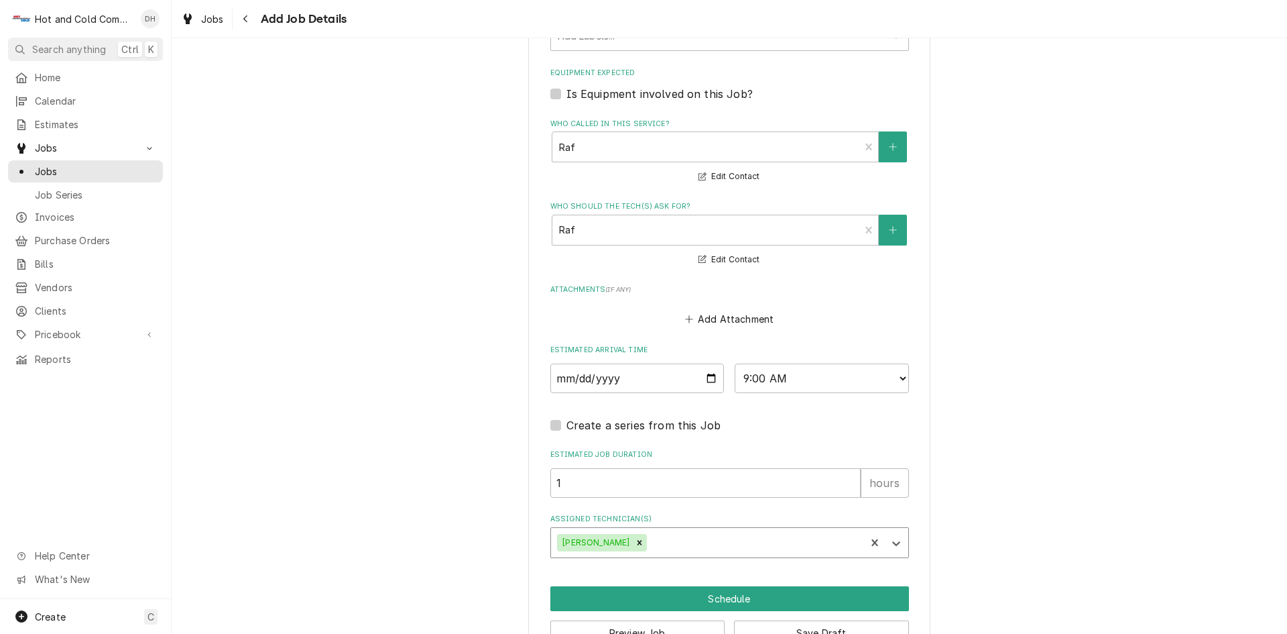
click at [681, 543] on div "Assigned Technician(s)" at bounding box center [754, 542] width 209 height 24
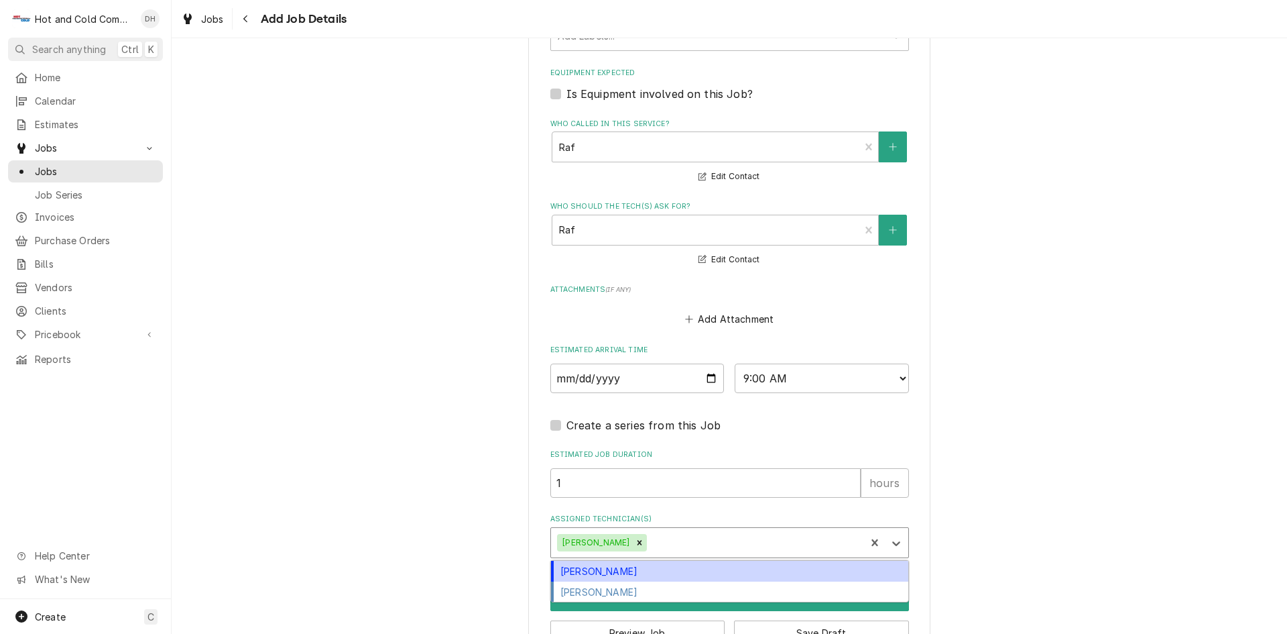
click at [601, 573] on div "[PERSON_NAME]" at bounding box center [729, 571] width 357 height 21
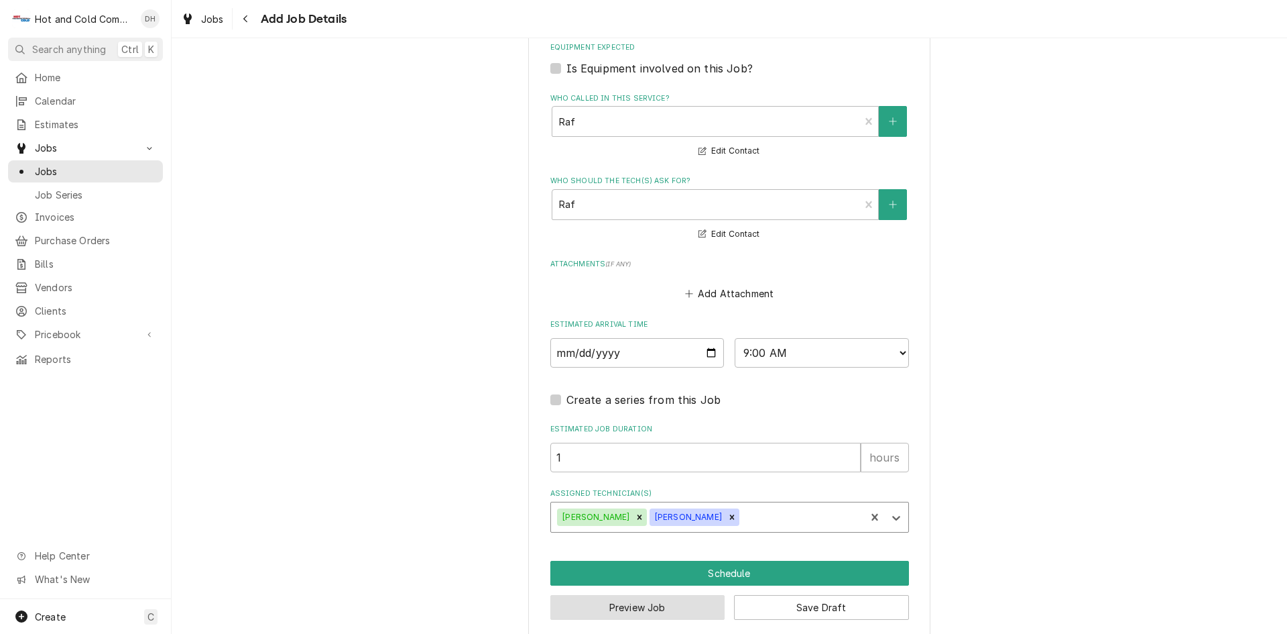
scroll to position [824, 0]
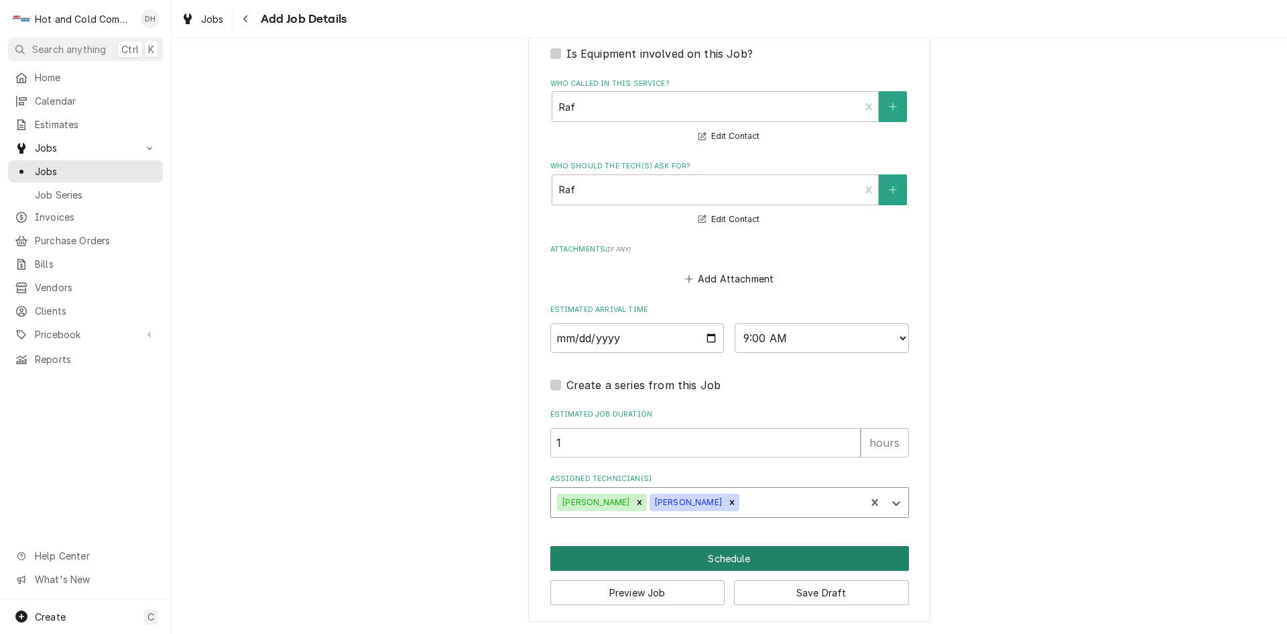
drag, startPoint x: 721, startPoint y: 553, endPoint x: 815, endPoint y: 540, distance: 95.4
click at [727, 553] on button "Schedule" at bounding box center [730, 558] width 359 height 25
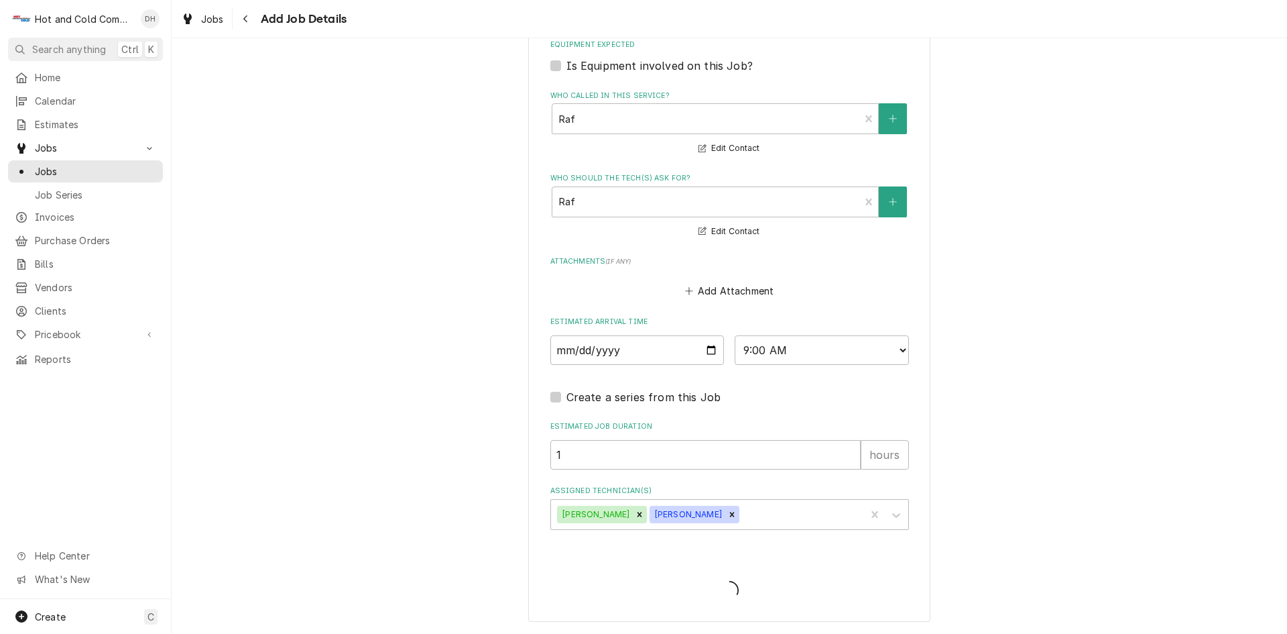
scroll to position [376, 0]
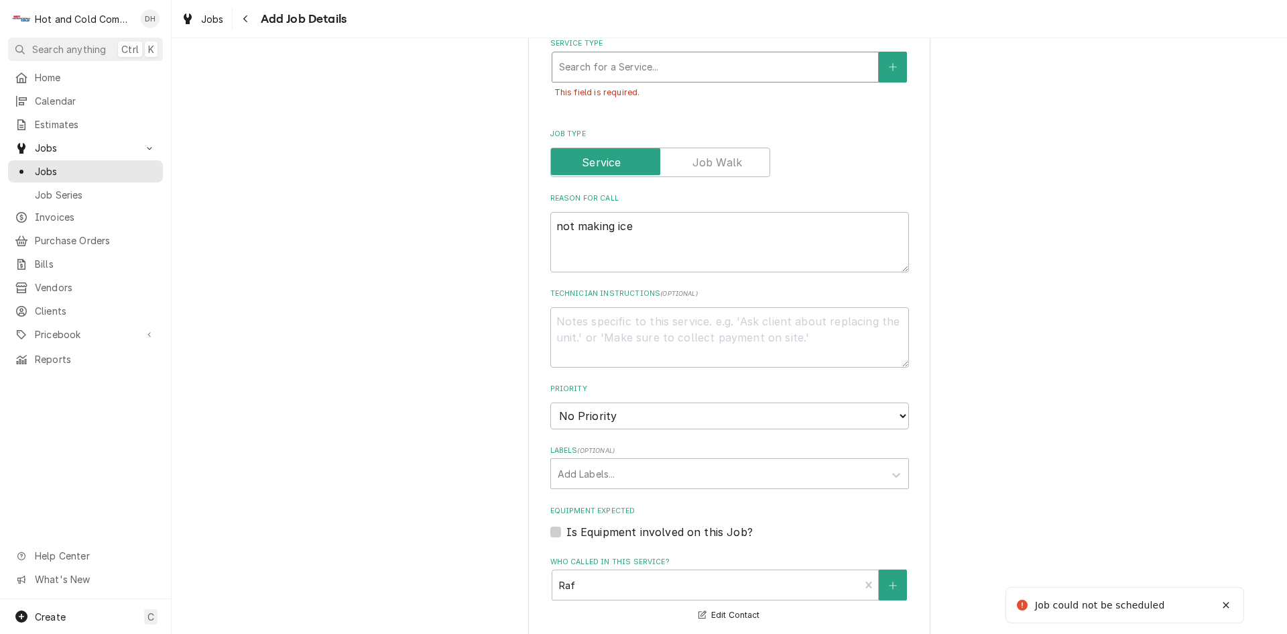
click at [650, 69] on div "Service Type" at bounding box center [715, 67] width 312 height 24
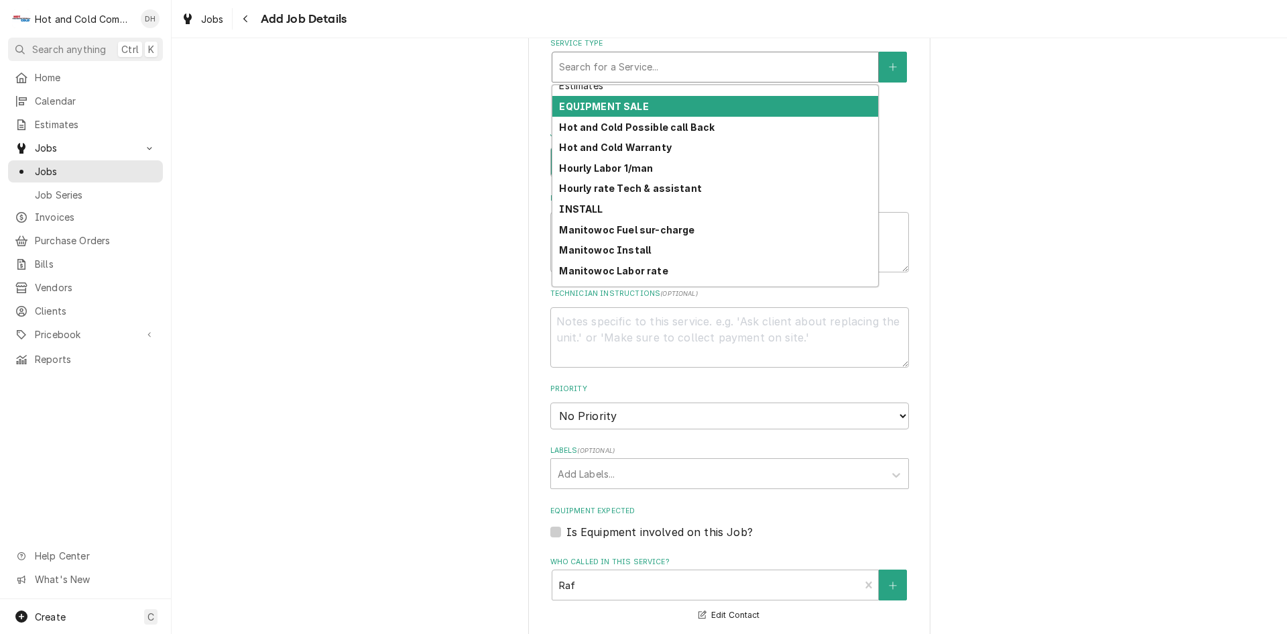
scroll to position [179, 0]
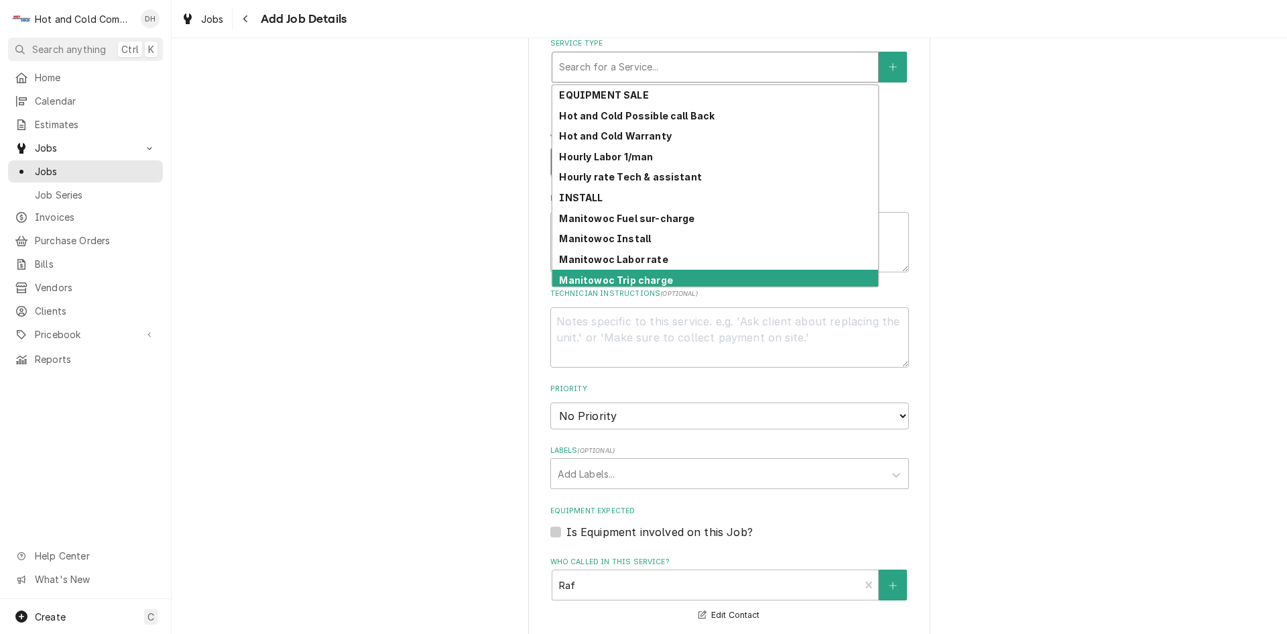
click at [793, 278] on div "Manitowoc Trip charge" at bounding box center [716, 280] width 326 height 21
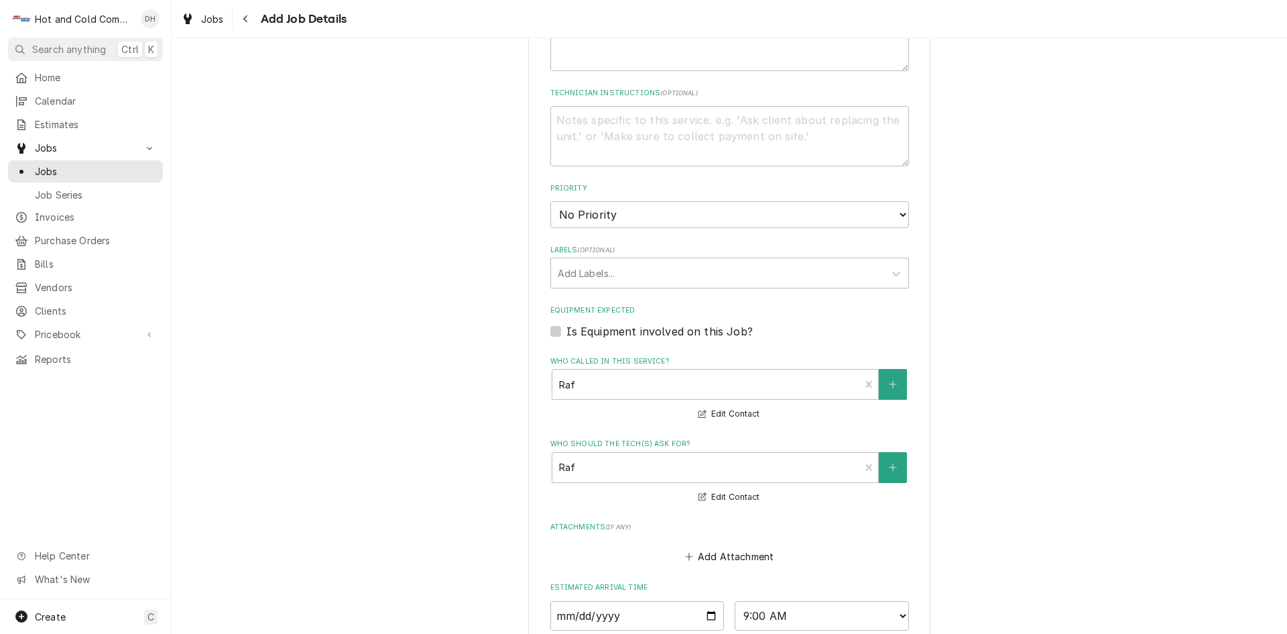
scroll to position [877, 0]
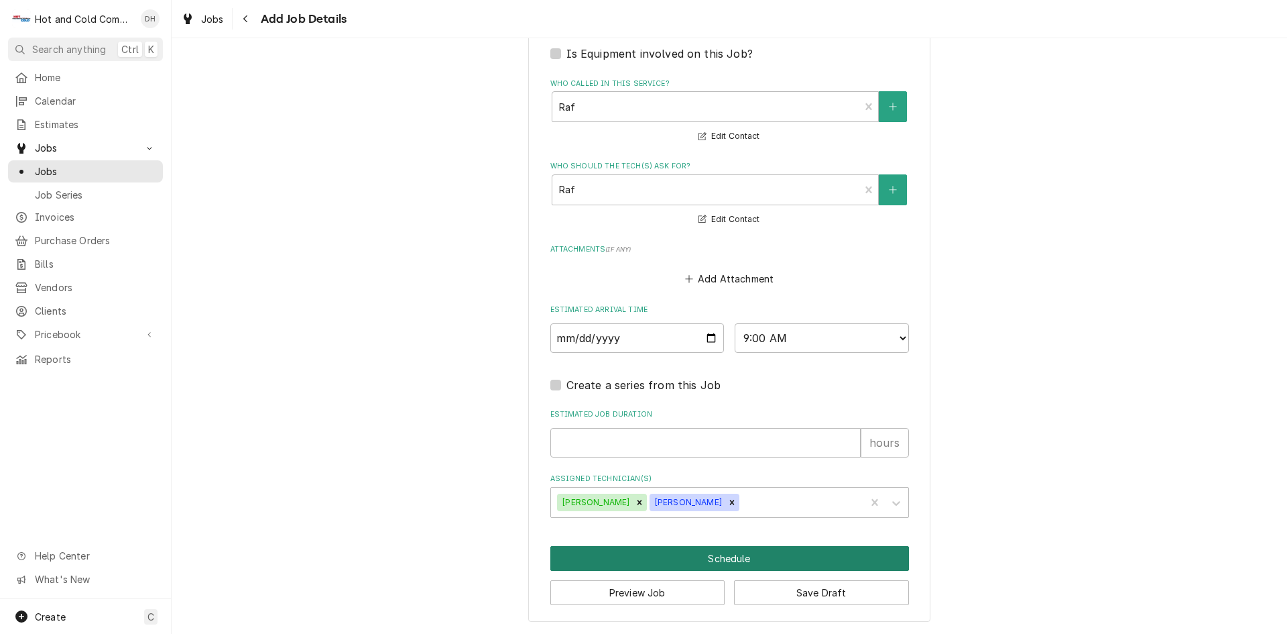
click at [728, 559] on button "Schedule" at bounding box center [730, 558] width 359 height 25
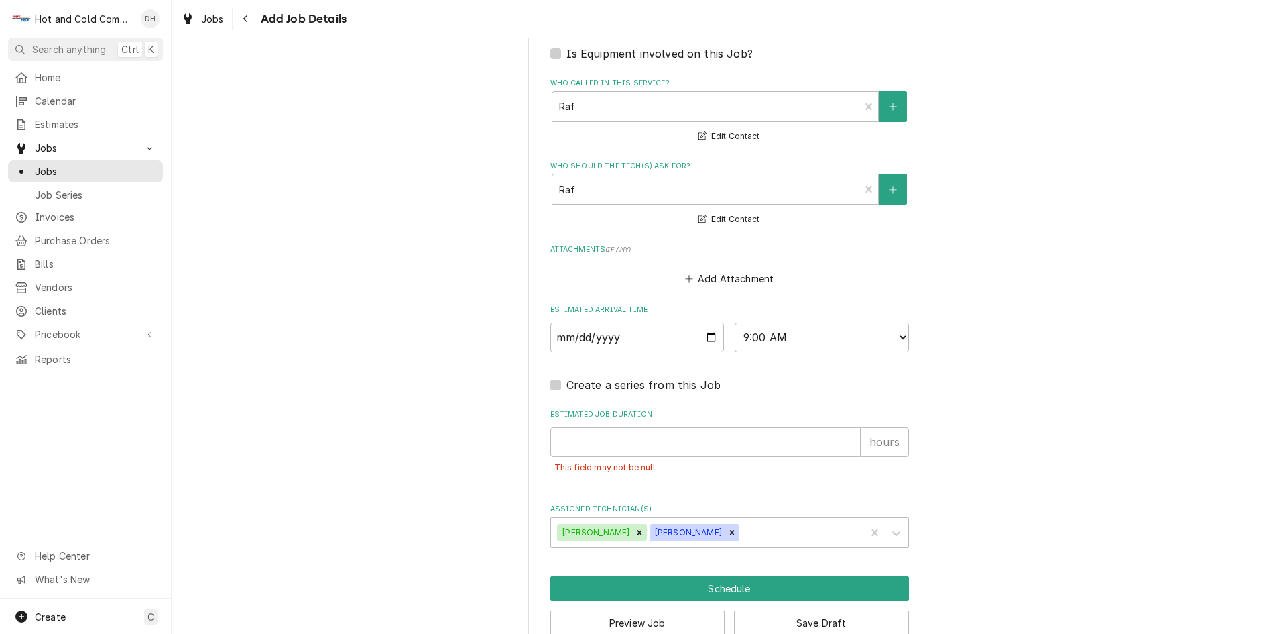
scroll to position [847, 0]
click at [581, 451] on input "Estimated Job Duration" at bounding box center [706, 442] width 310 height 30
type textarea "x"
type input "1"
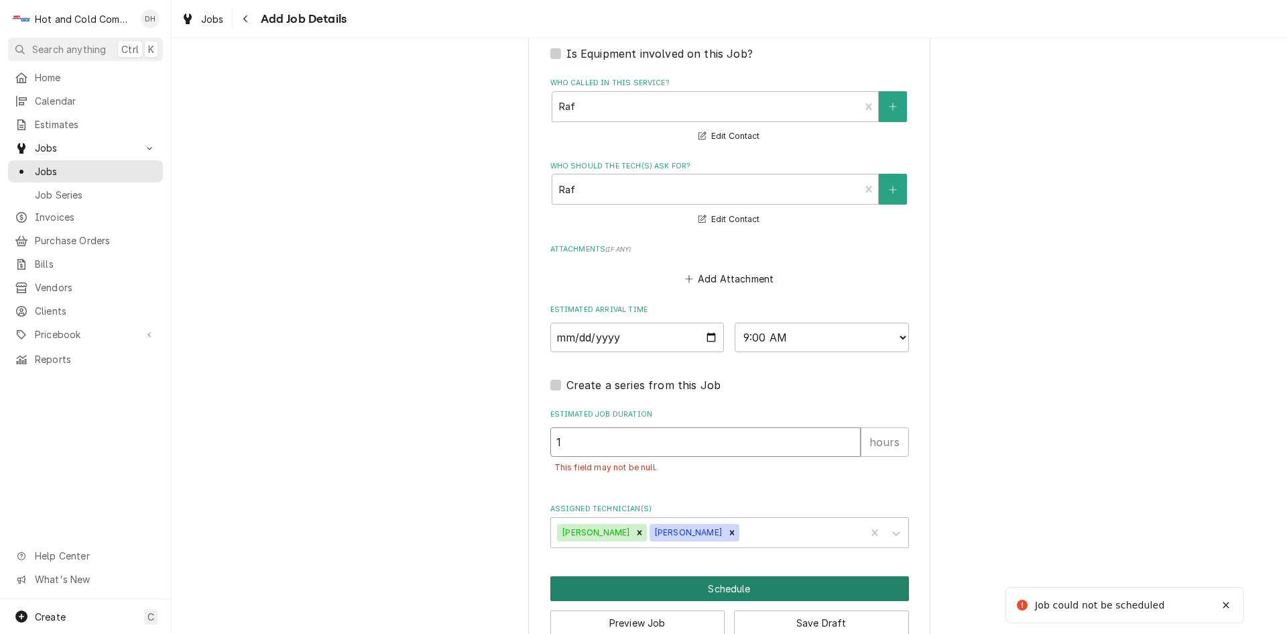
type textarea "x"
type input "1"
click at [726, 585] on button "Schedule" at bounding box center [730, 588] width 359 height 25
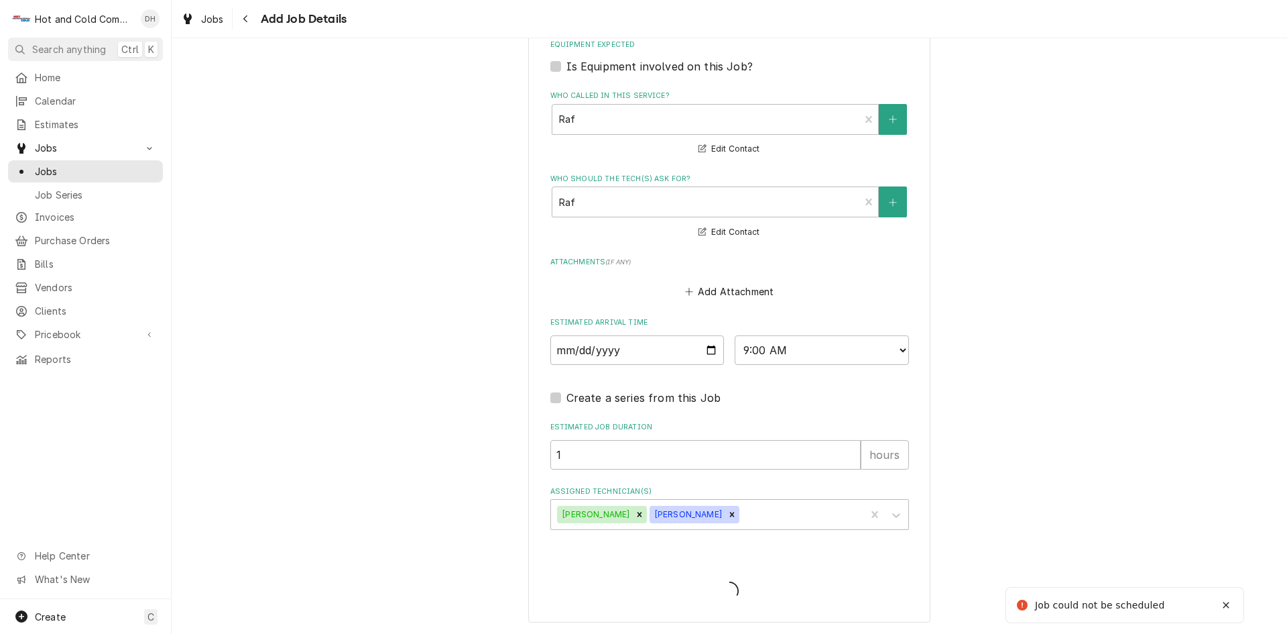
scroll to position [834, 0]
type textarea "x"
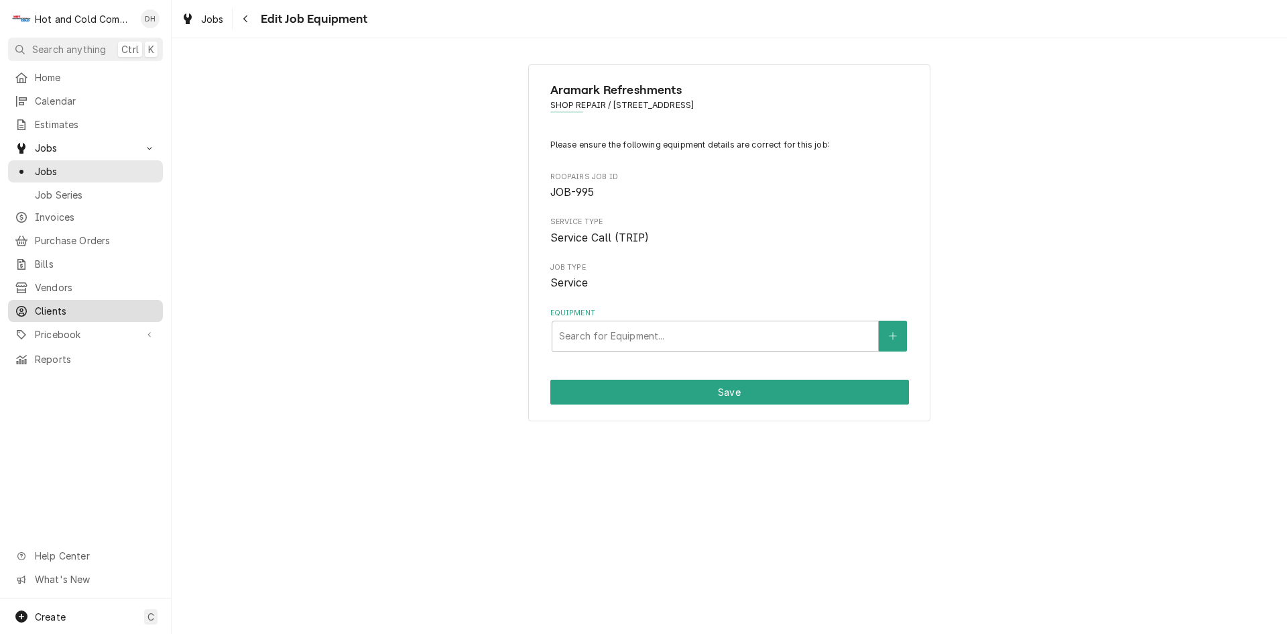
click at [76, 304] on span "Clients" at bounding box center [95, 311] width 121 height 14
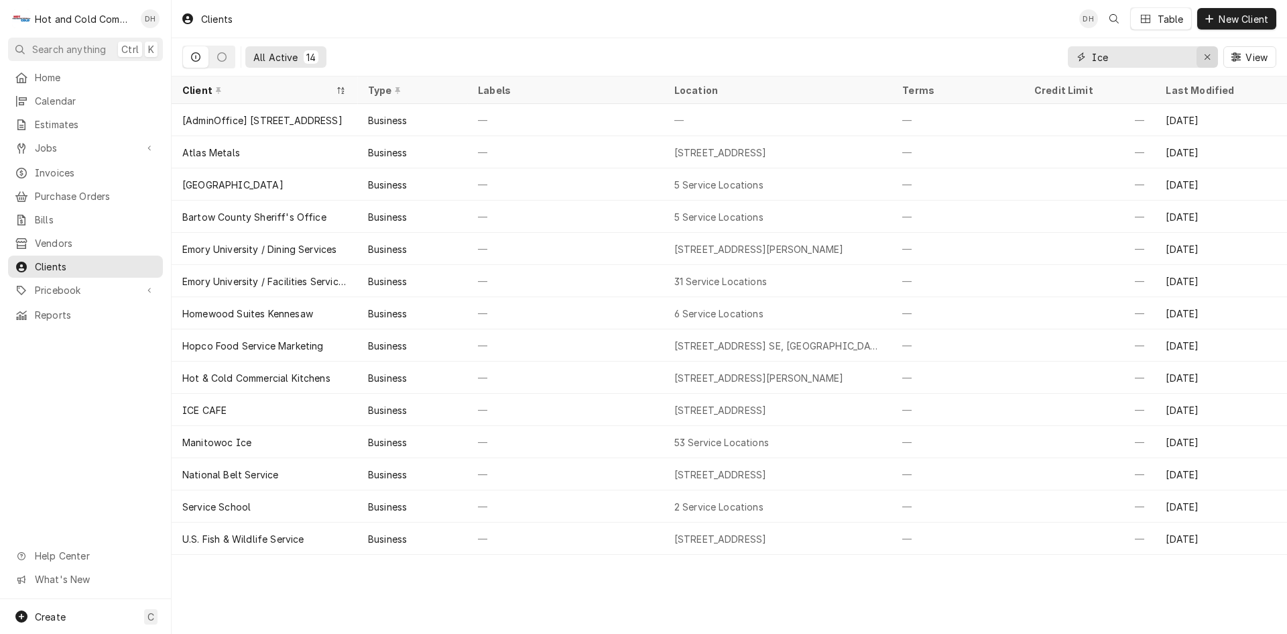
click at [1206, 56] on icon "Erase input" at bounding box center [1207, 56] width 7 height 9
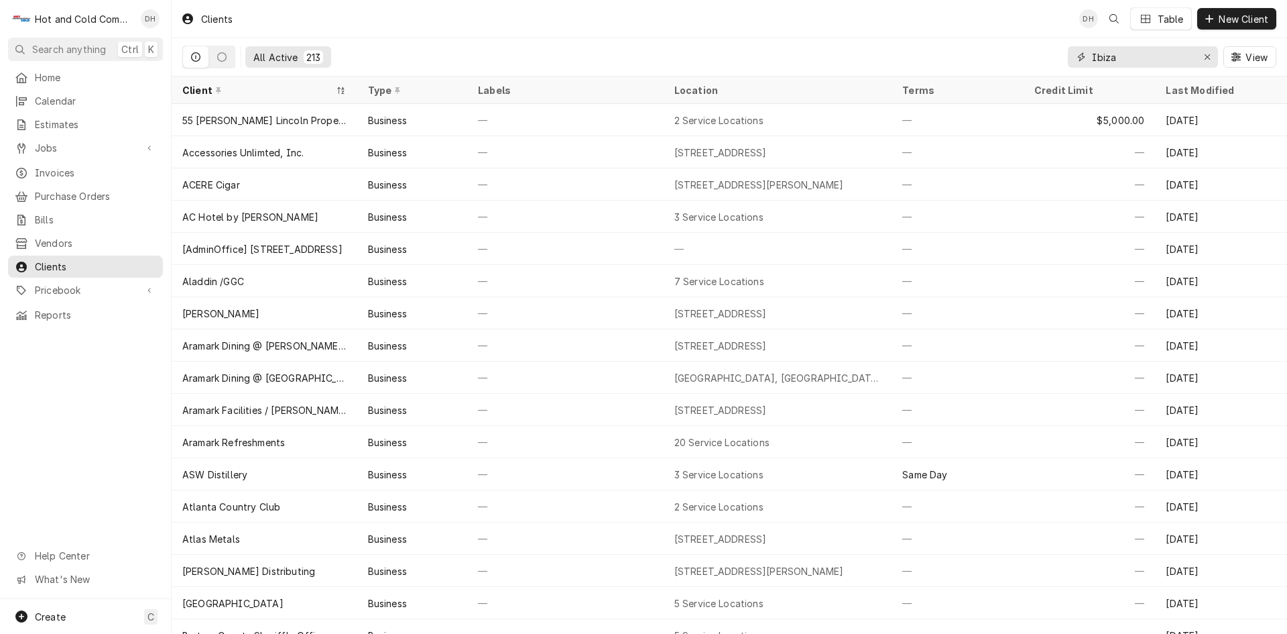
type input "Ibiza"
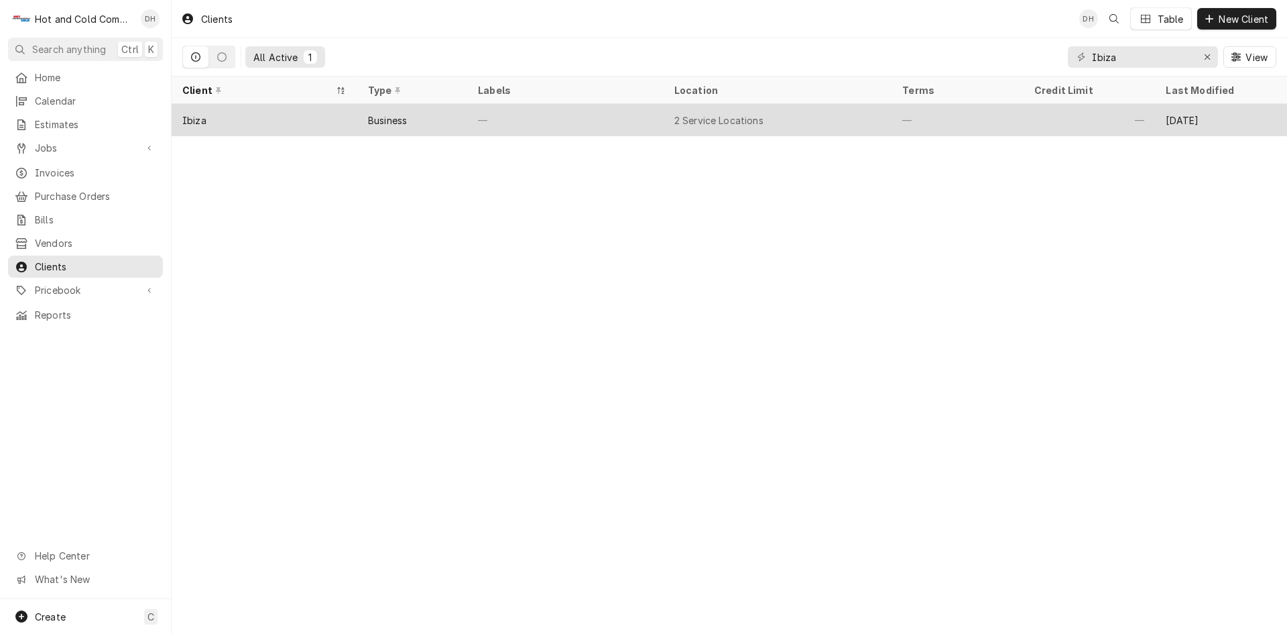
click at [609, 121] on div "—" at bounding box center [565, 120] width 196 height 32
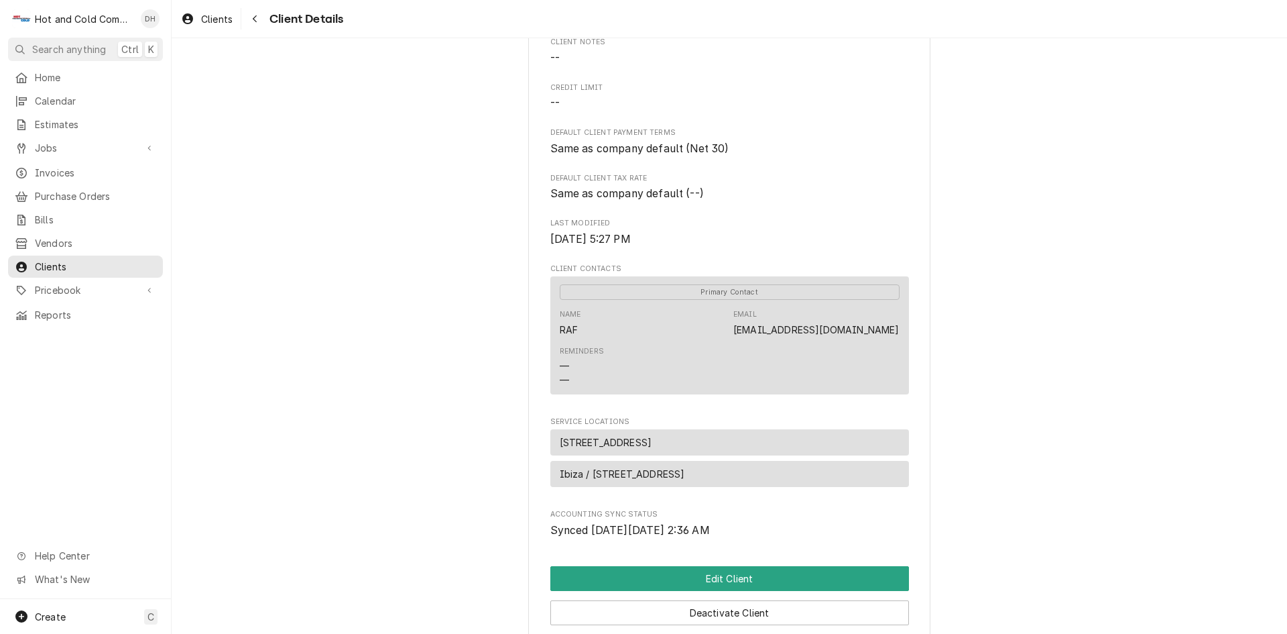
scroll to position [223, 0]
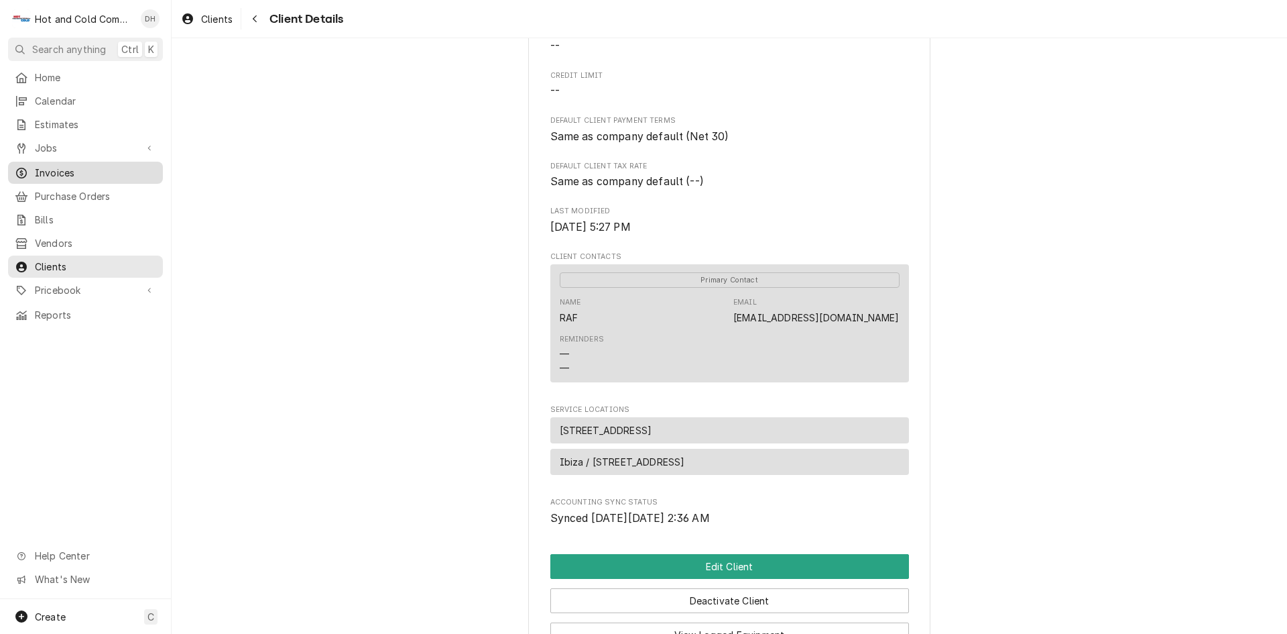
drag, startPoint x: 52, startPoint y: 162, endPoint x: 73, endPoint y: 164, distance: 21.0
click at [52, 166] on span "Invoices" at bounding box center [95, 173] width 121 height 14
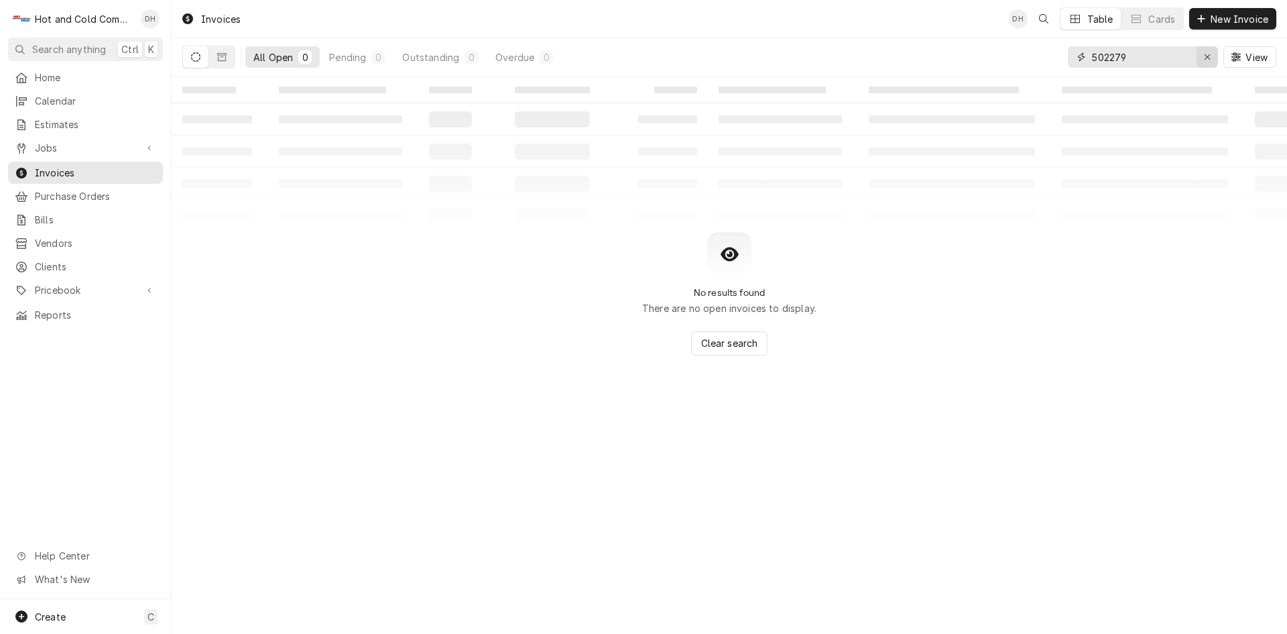
click at [1215, 56] on button "Erase input" at bounding box center [1207, 56] width 21 height 21
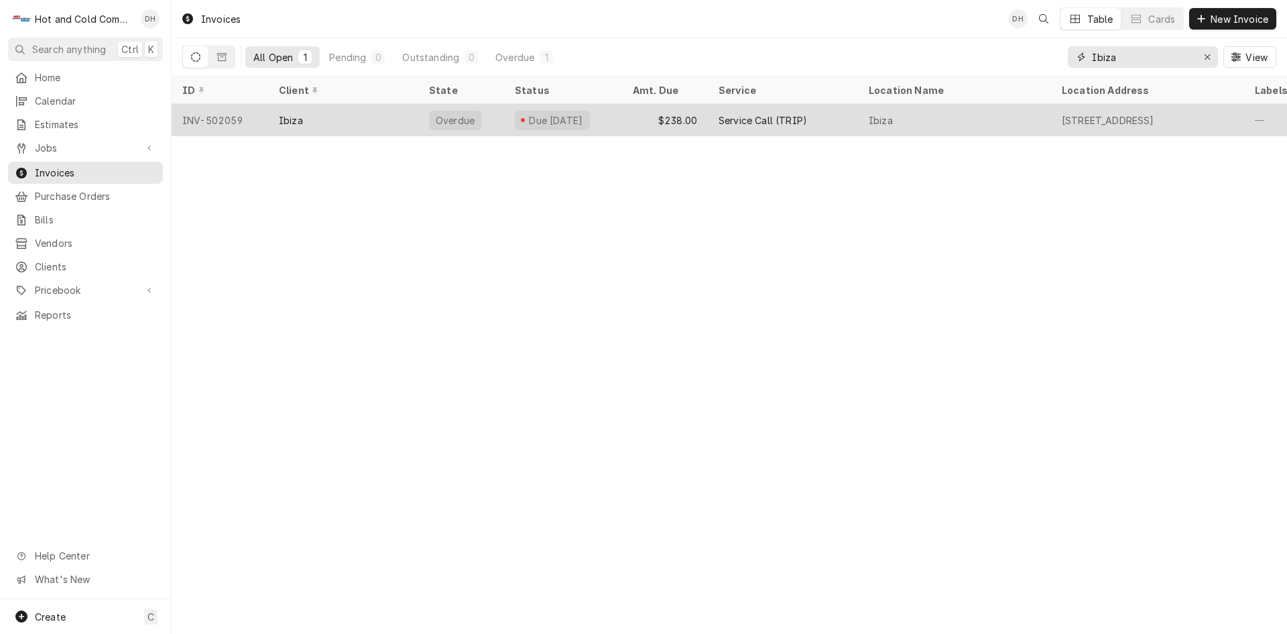
type input "Ibiza"
click at [640, 117] on div "$238.00" at bounding box center [665, 120] width 86 height 32
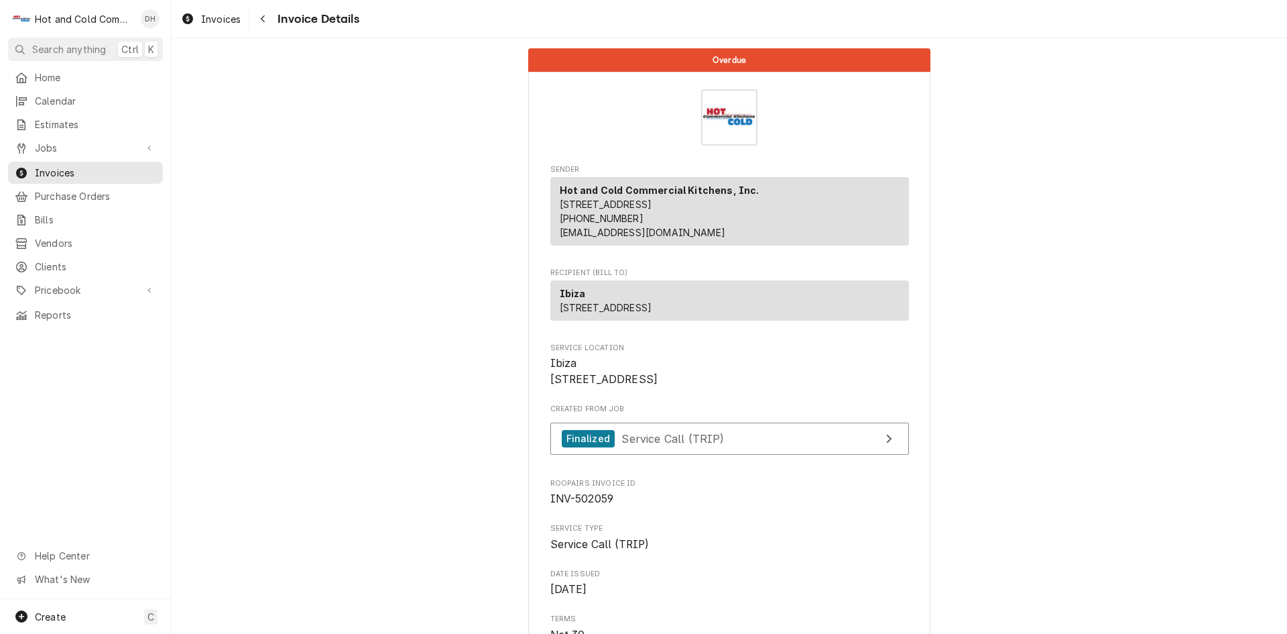
drag, startPoint x: 671, startPoint y: 402, endPoint x: 540, endPoint y: 411, distance: 130.4
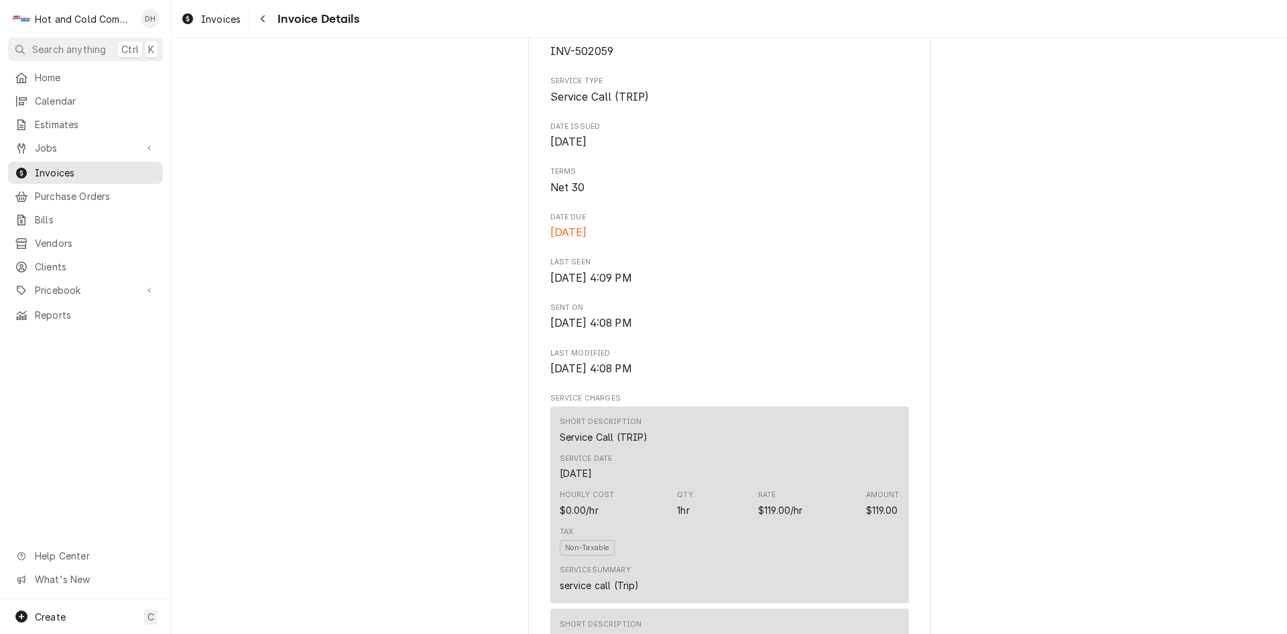
scroll to position [223, 0]
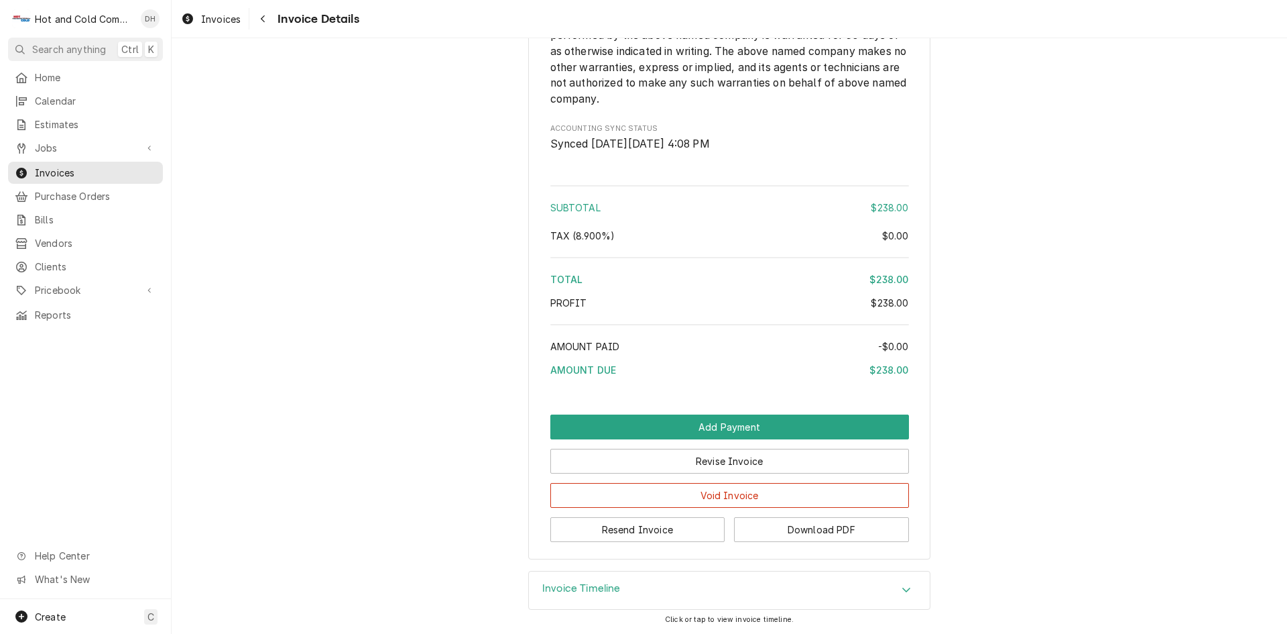
scroll to position [1564, 0]
click at [640, 542] on button "Resend Invoice" at bounding box center [638, 529] width 175 height 25
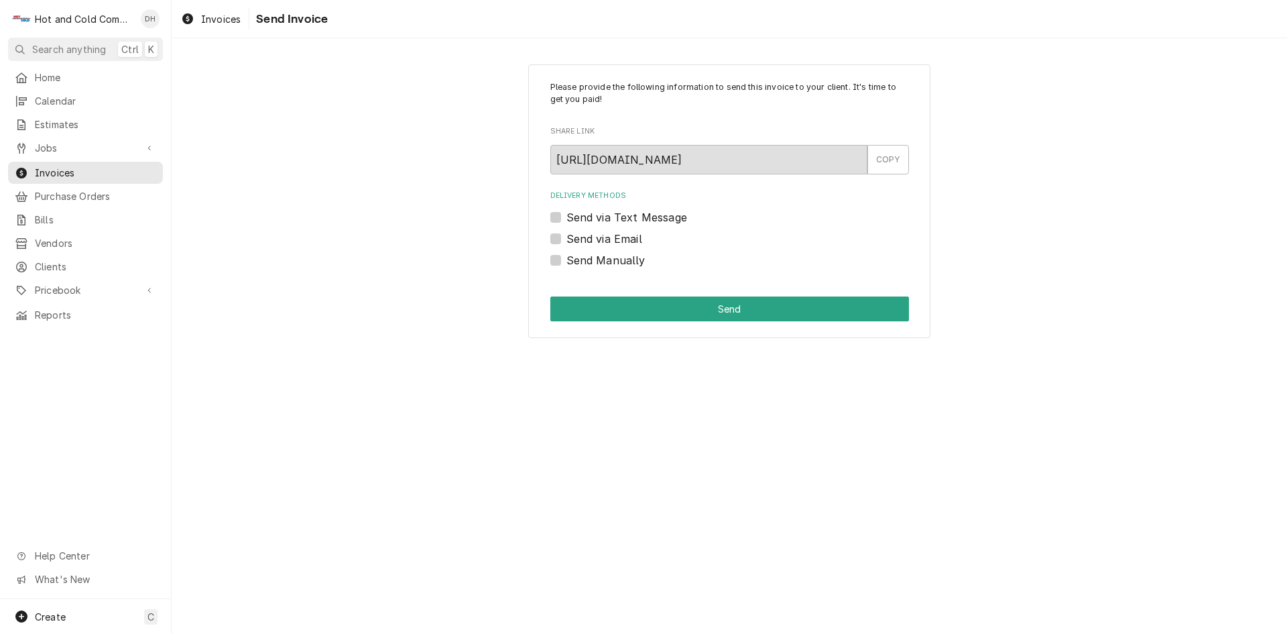
click at [567, 239] on label "Send via Email" at bounding box center [605, 239] width 76 height 16
click at [567, 239] on input "Send via Email" at bounding box center [746, 246] width 359 height 30
checkbox input "true"
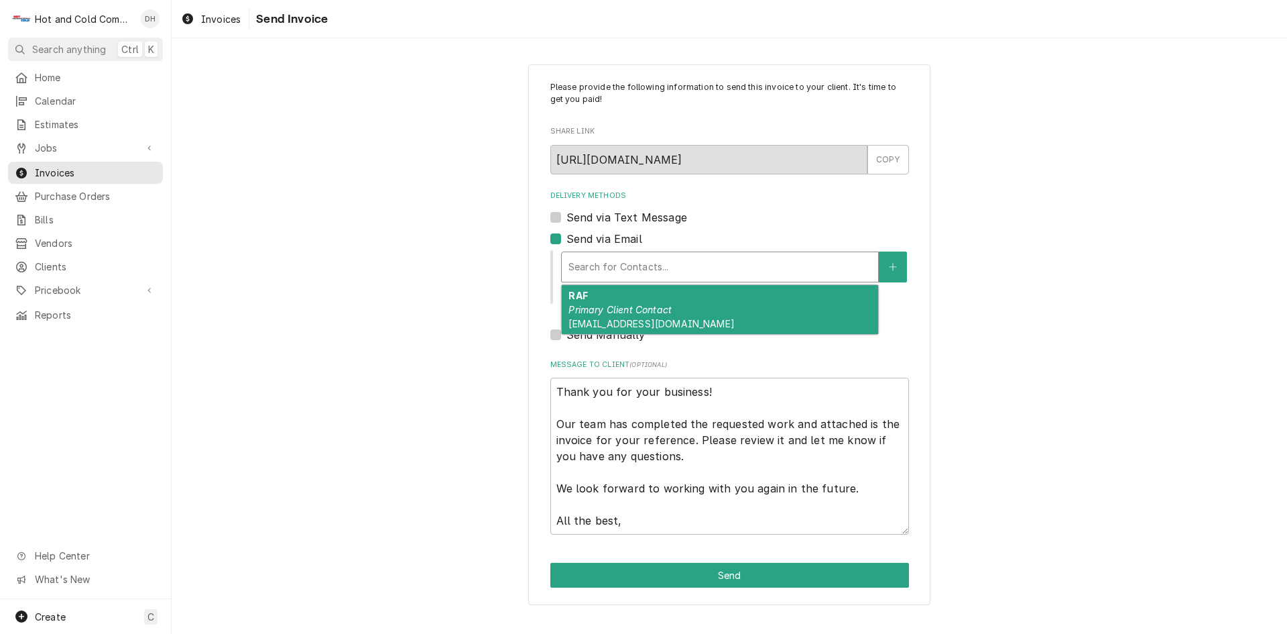
click at [760, 268] on div "Delivery Methods" at bounding box center [720, 267] width 303 height 24
click at [662, 312] on em "Primary Client Contact" at bounding box center [620, 309] width 103 height 11
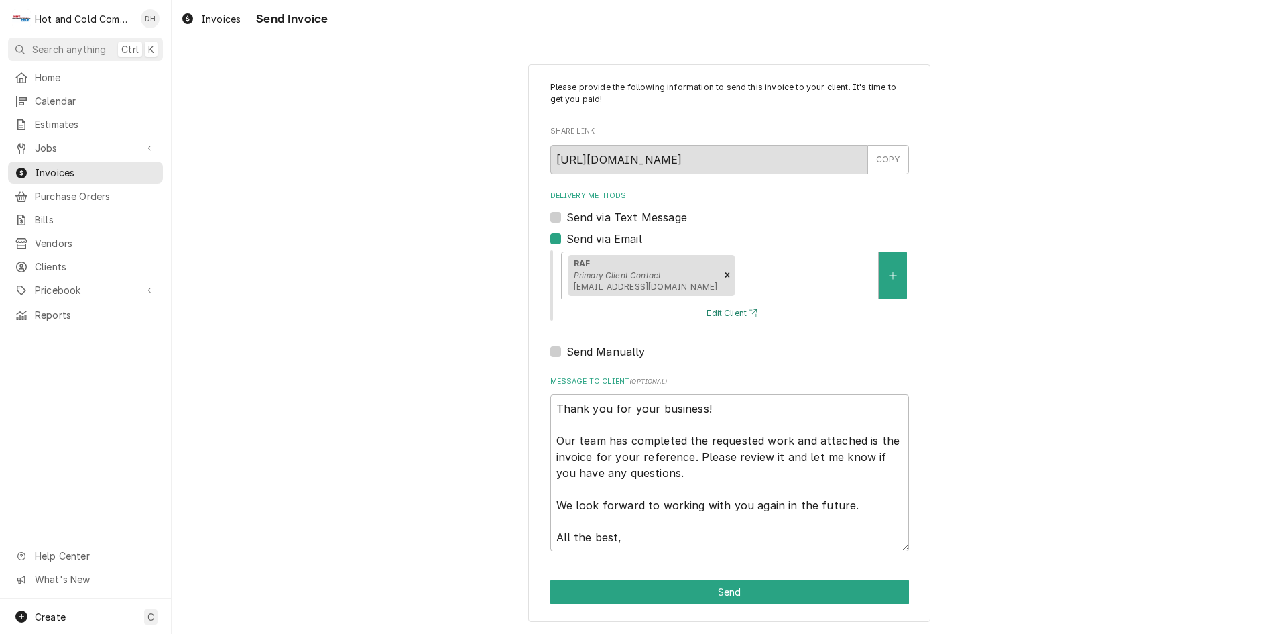
click at [724, 310] on button "Edit Client" at bounding box center [734, 313] width 58 height 17
click at [707, 590] on button "Send" at bounding box center [730, 591] width 359 height 25
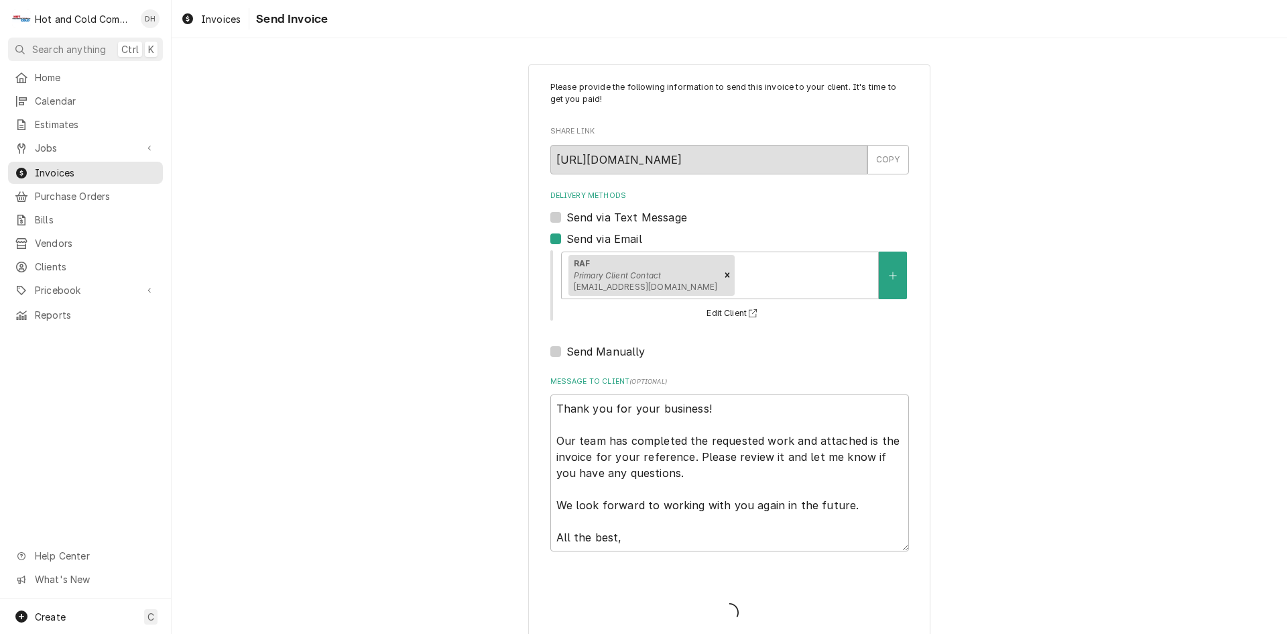
type textarea "x"
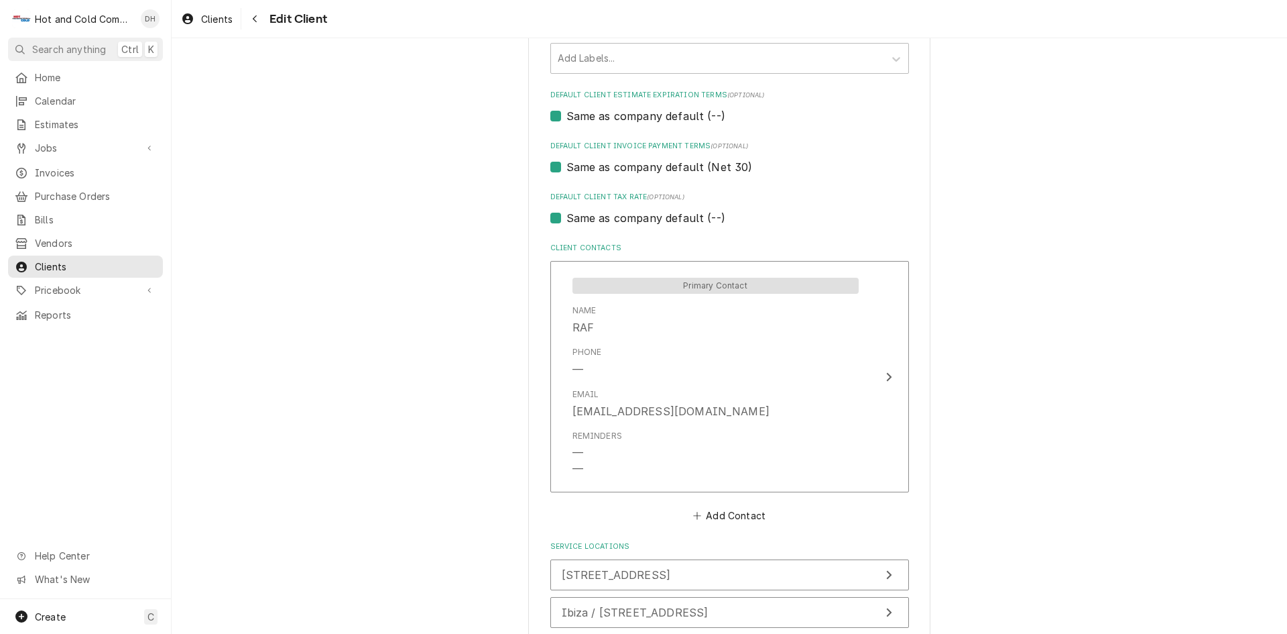
scroll to position [866, 0]
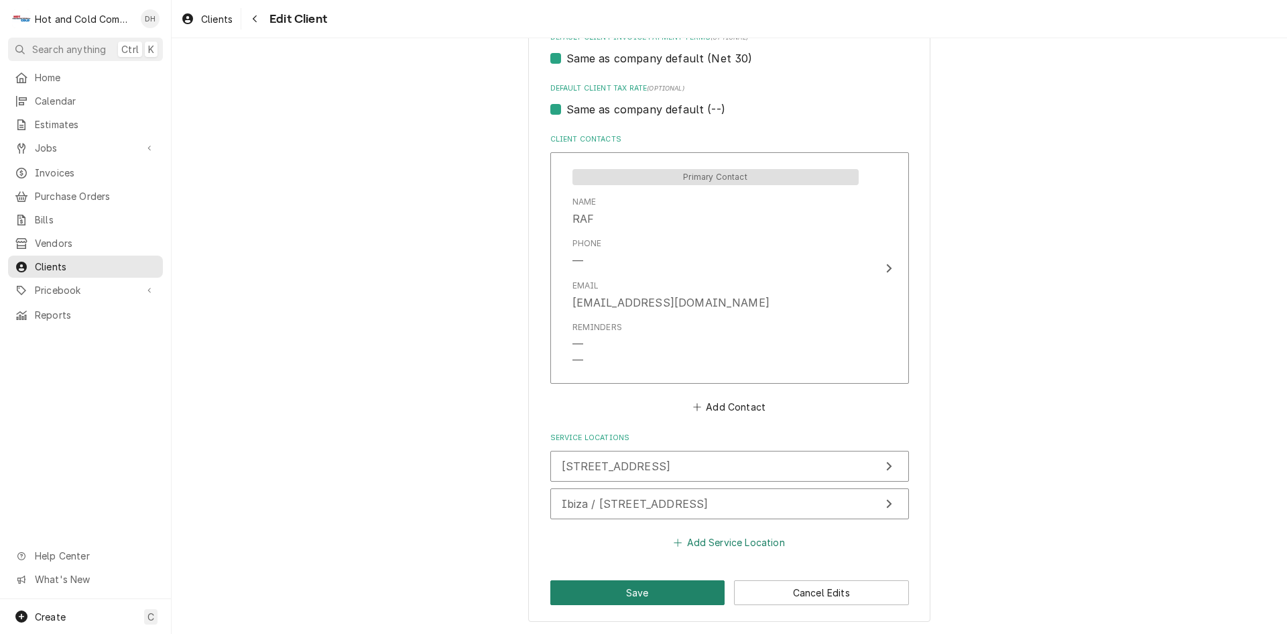
drag, startPoint x: 663, startPoint y: 596, endPoint x: 707, endPoint y: 539, distance: 71.8
click at [664, 595] on button "Save" at bounding box center [638, 592] width 175 height 25
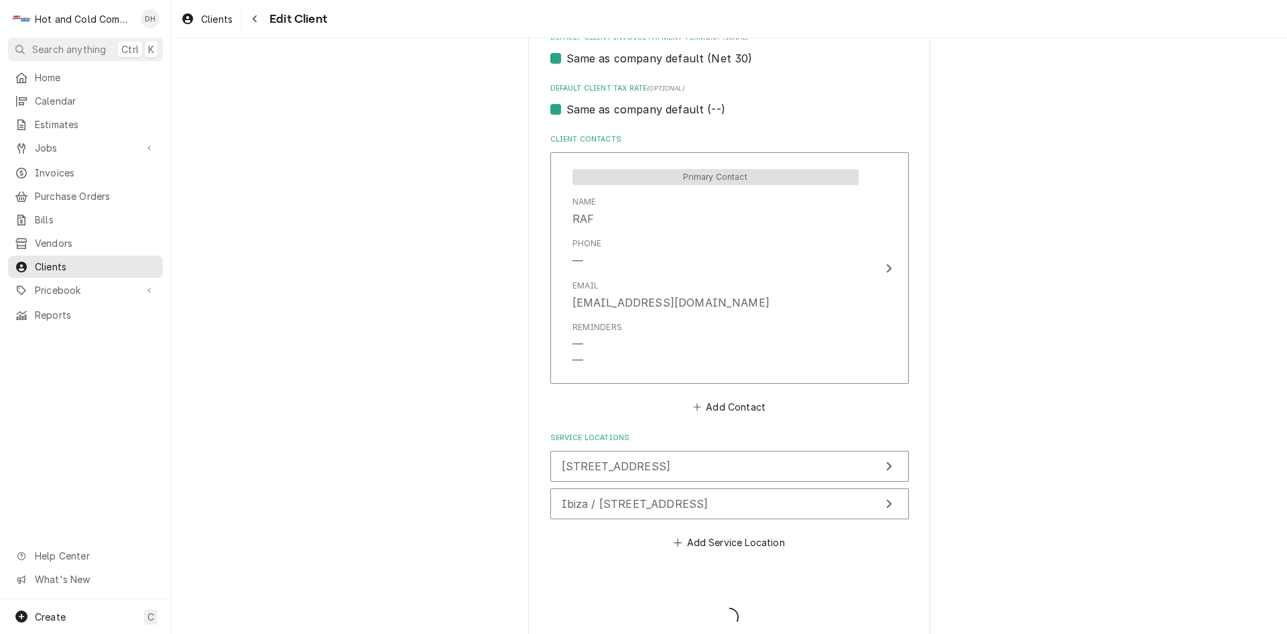
type textarea "x"
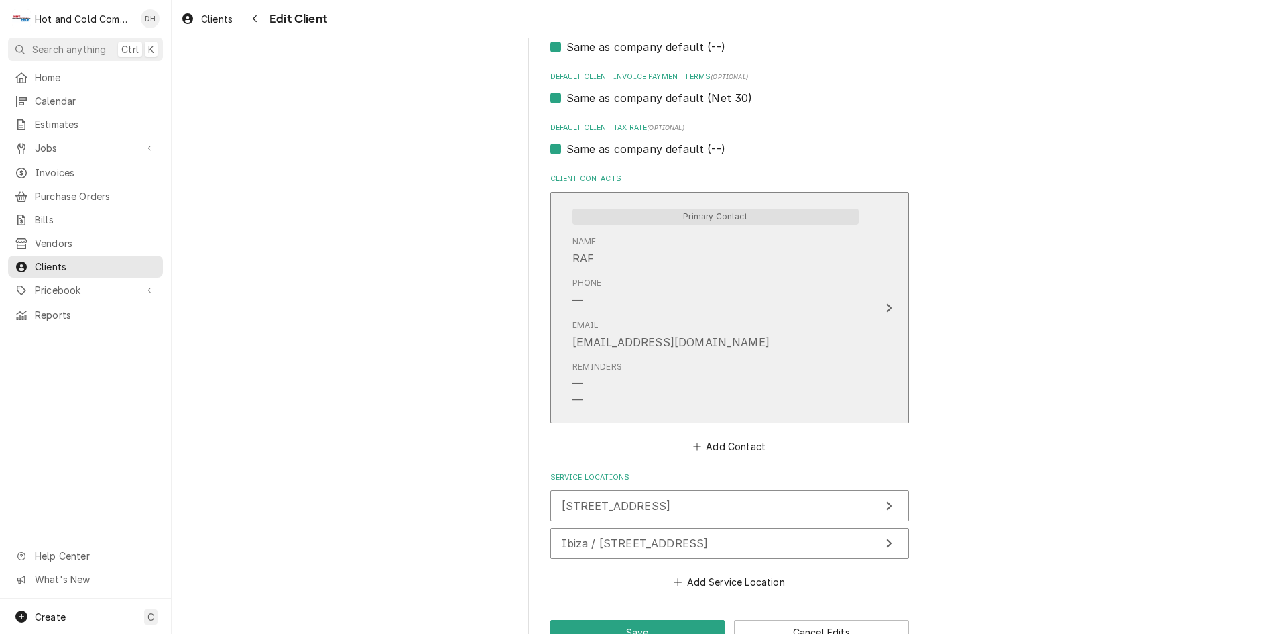
scroll to position [866, 0]
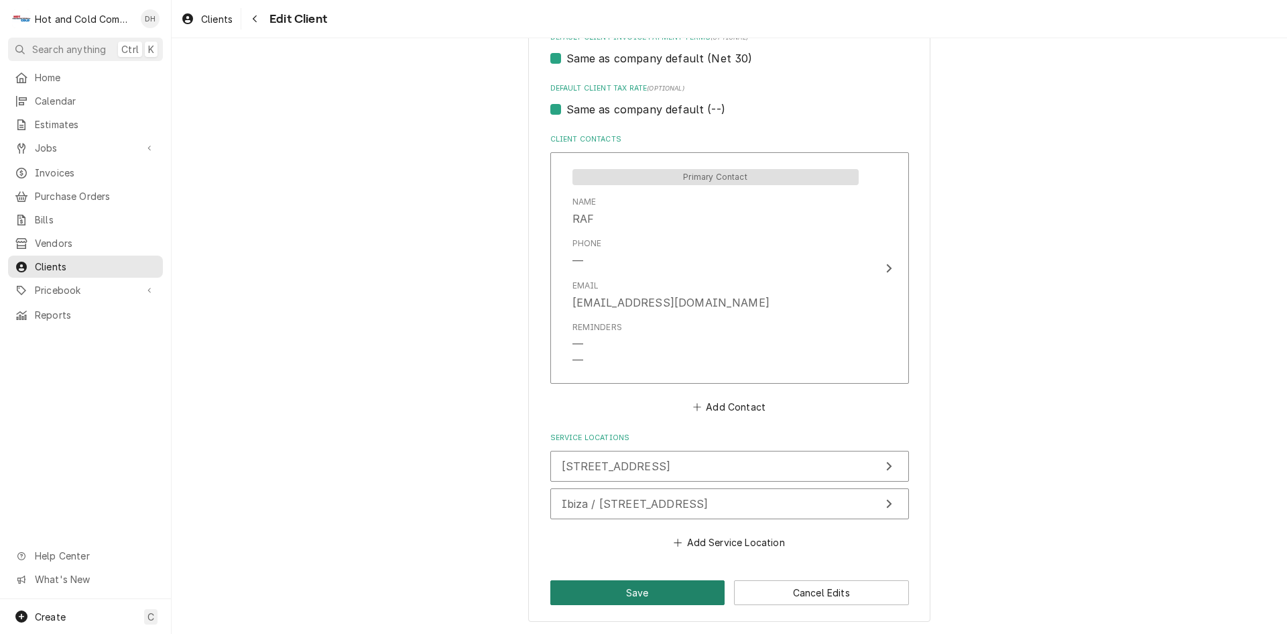
click at [648, 592] on button "Save" at bounding box center [638, 592] width 175 height 25
type textarea "x"
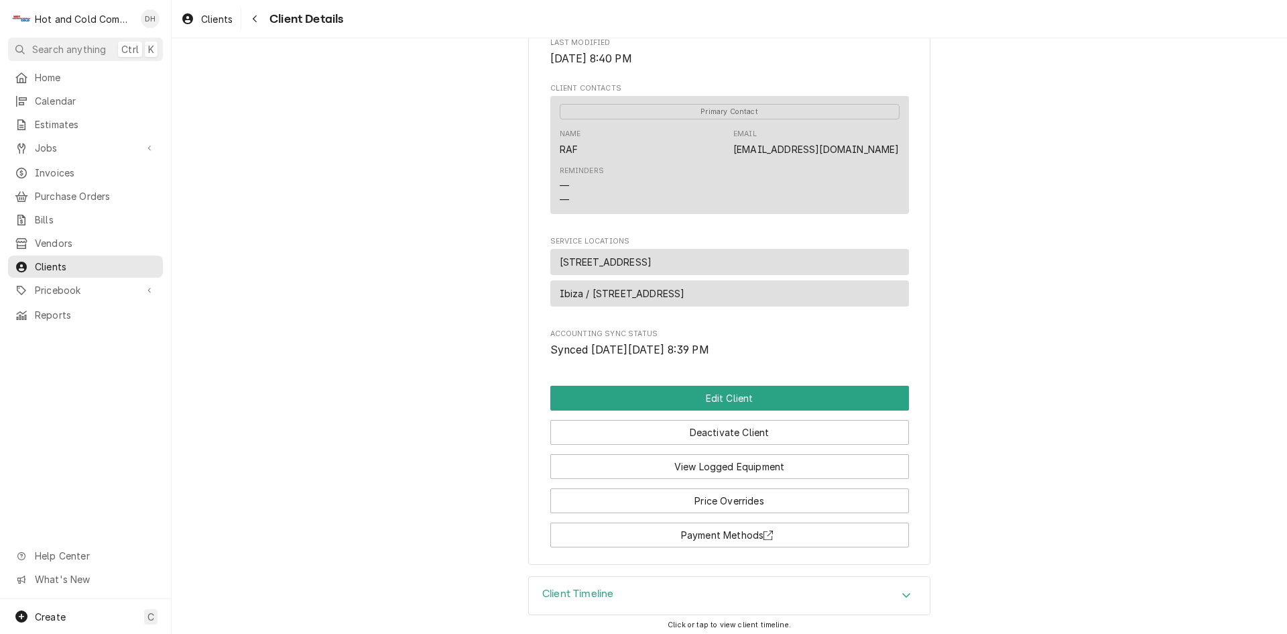
scroll to position [413, 0]
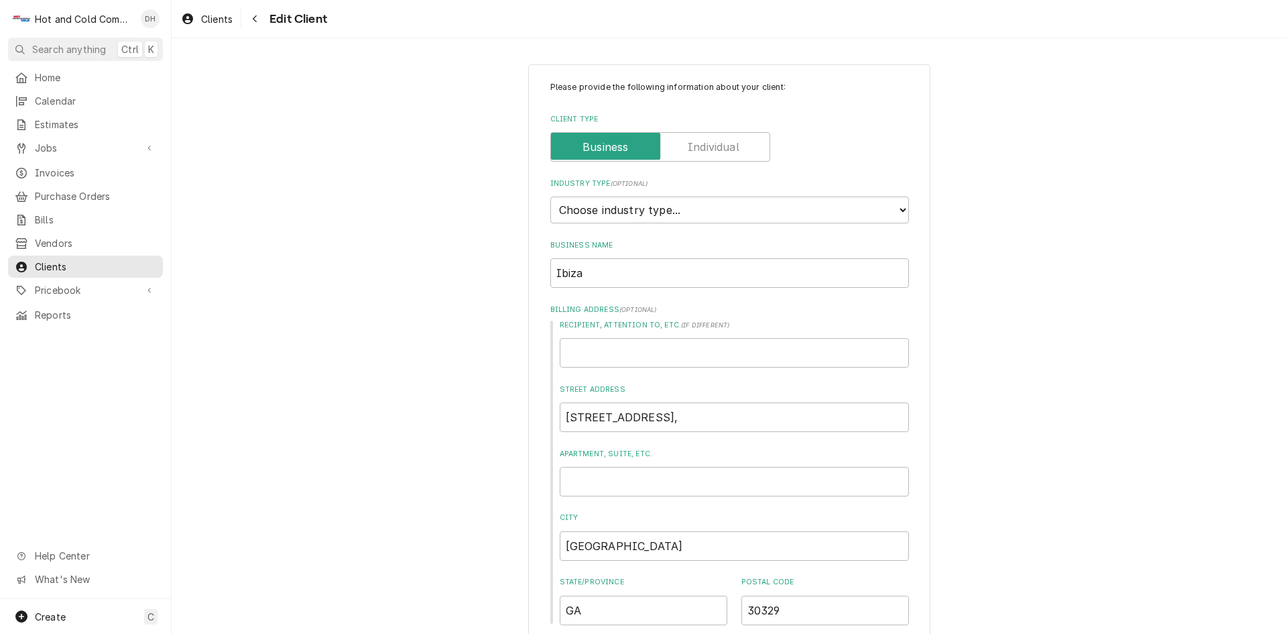
type textarea "x"
click at [832, 210] on select "Choose industry type... Residential Commercial Industrial Government" at bounding box center [730, 209] width 359 height 27
select select "2"
click at [551, 196] on select "Choose industry type... Residential Commercial Industrial Government" at bounding box center [730, 209] width 359 height 27
type textarea "x"
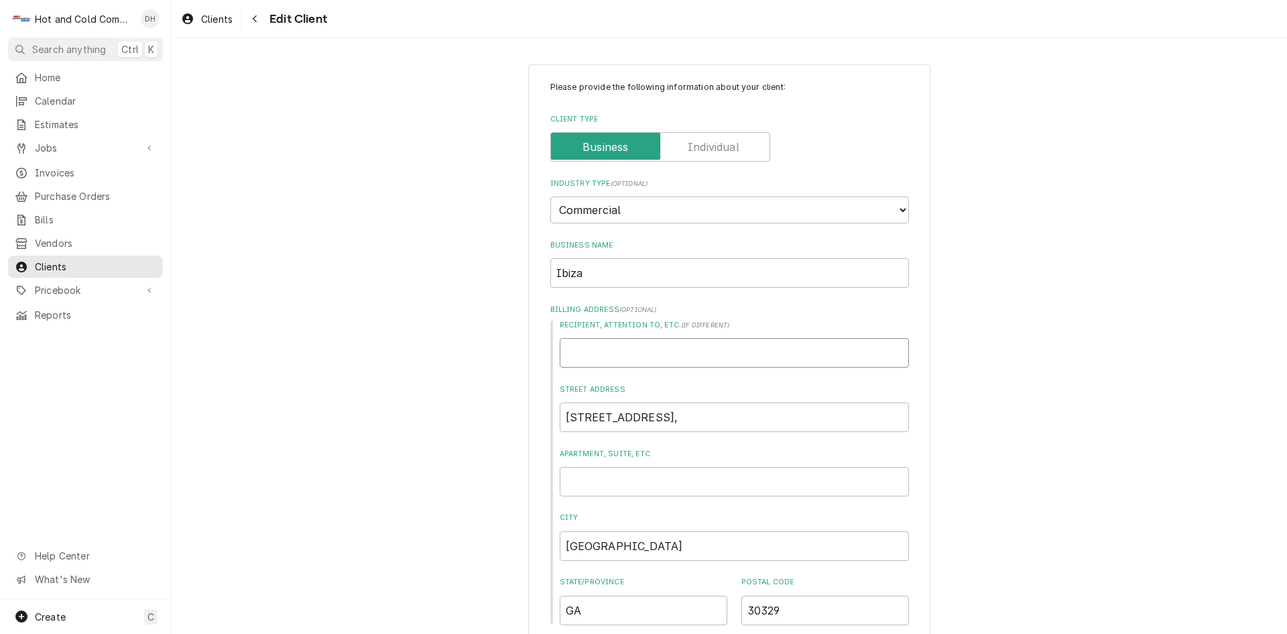
click at [795, 349] on input "Recipient, Attention To, etc. ( if different )" at bounding box center [734, 353] width 349 height 30
type input "R"
type textarea "x"
type input "Ra"
type textarea "x"
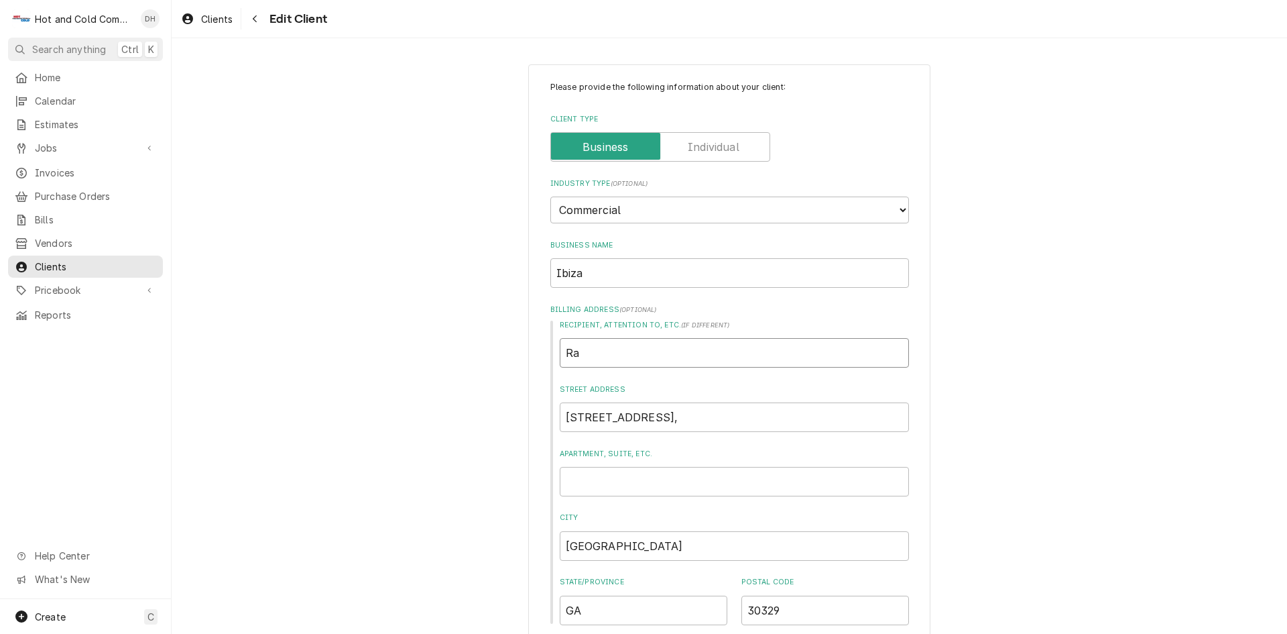
type input "Raf"
type textarea "x"
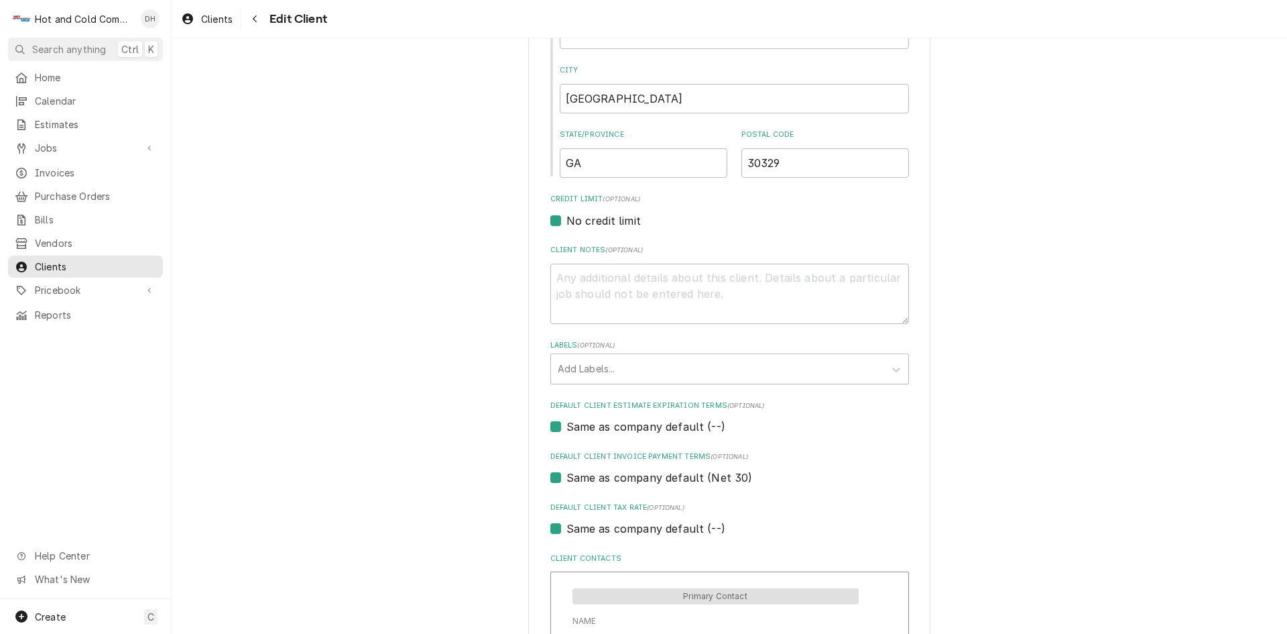
scroll to position [866, 0]
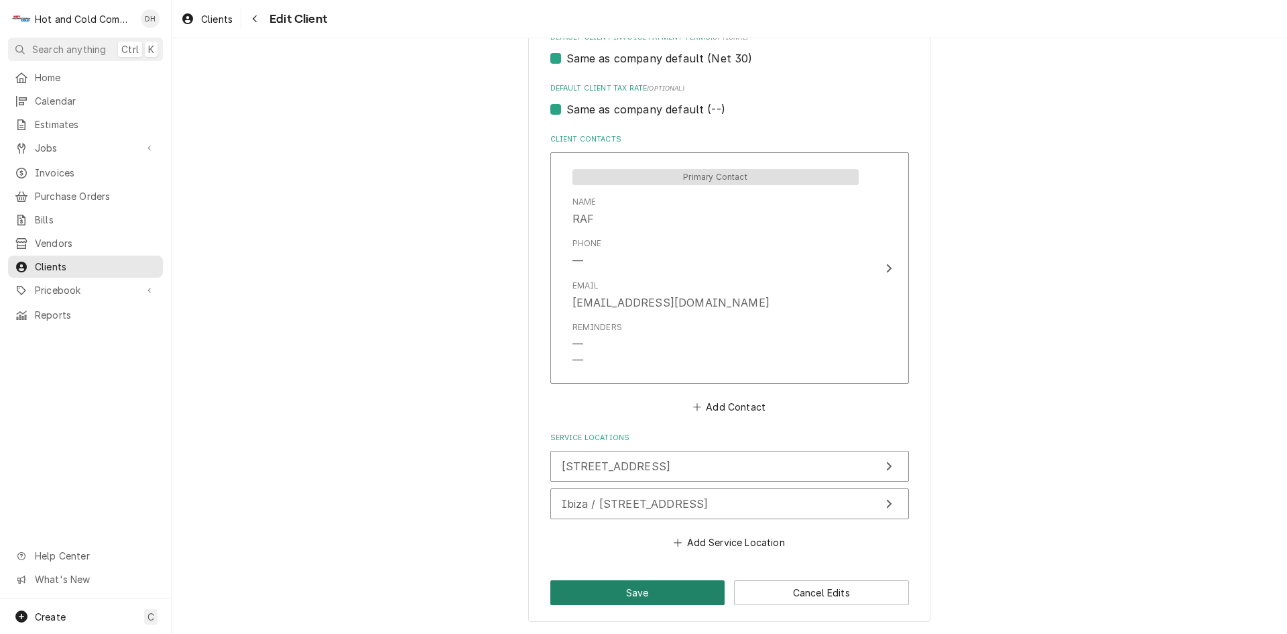
type input "Raf"
click at [671, 597] on button "Save" at bounding box center [638, 592] width 175 height 25
type textarea "x"
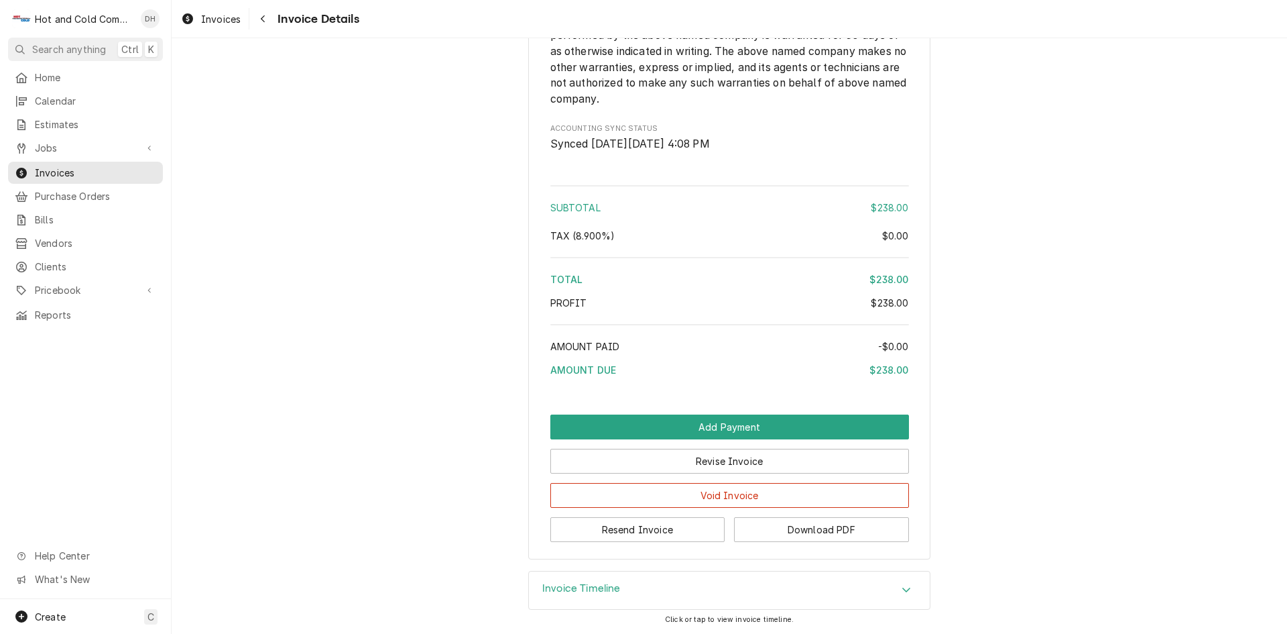
scroll to position [1583, 0]
click at [842, 530] on button "Download PDF" at bounding box center [821, 529] width 175 height 25
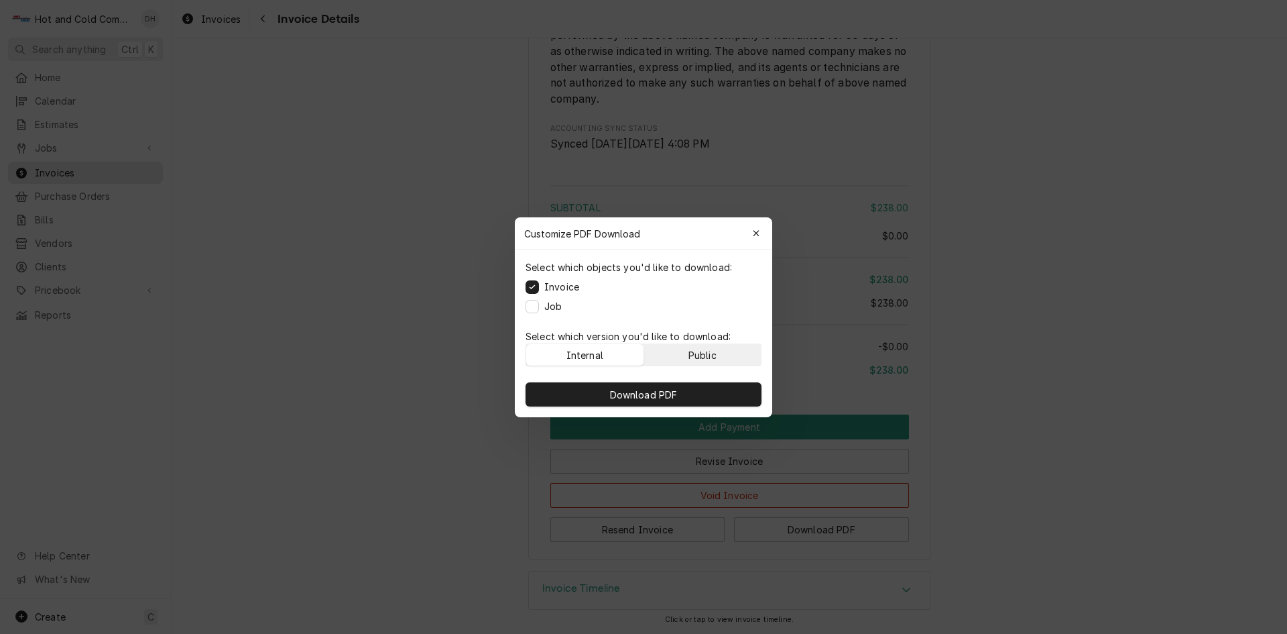
click at [720, 351] on button "Public" at bounding box center [702, 354] width 117 height 21
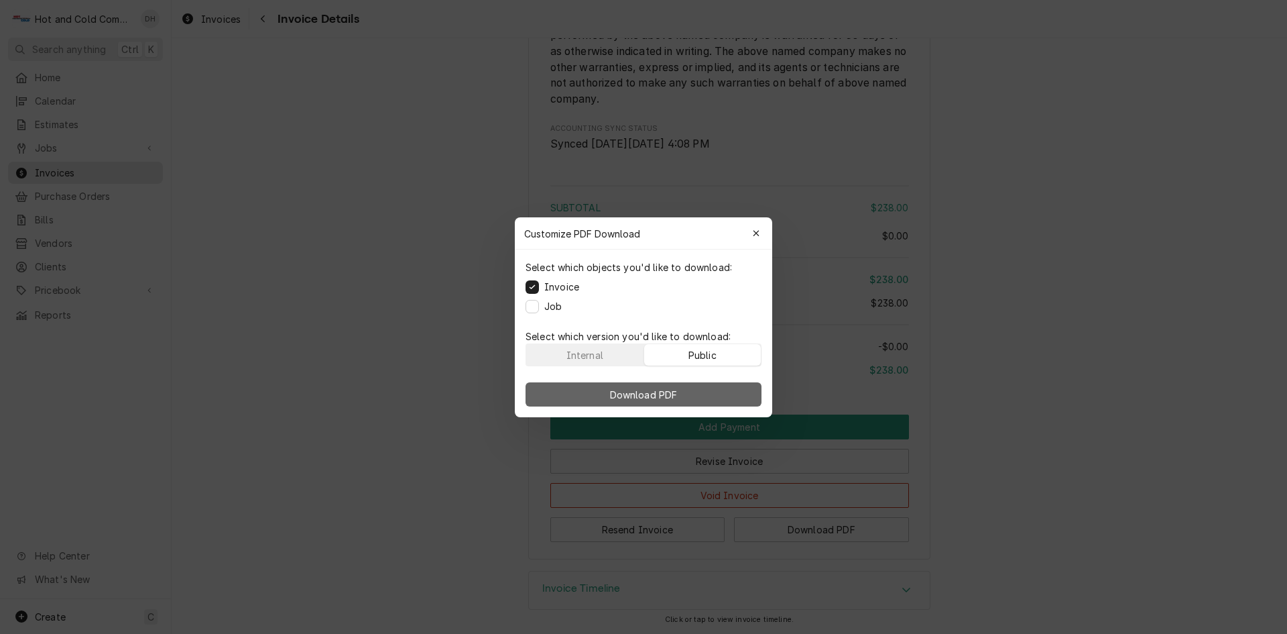
click at [718, 395] on button "Download PDF" at bounding box center [644, 394] width 236 height 24
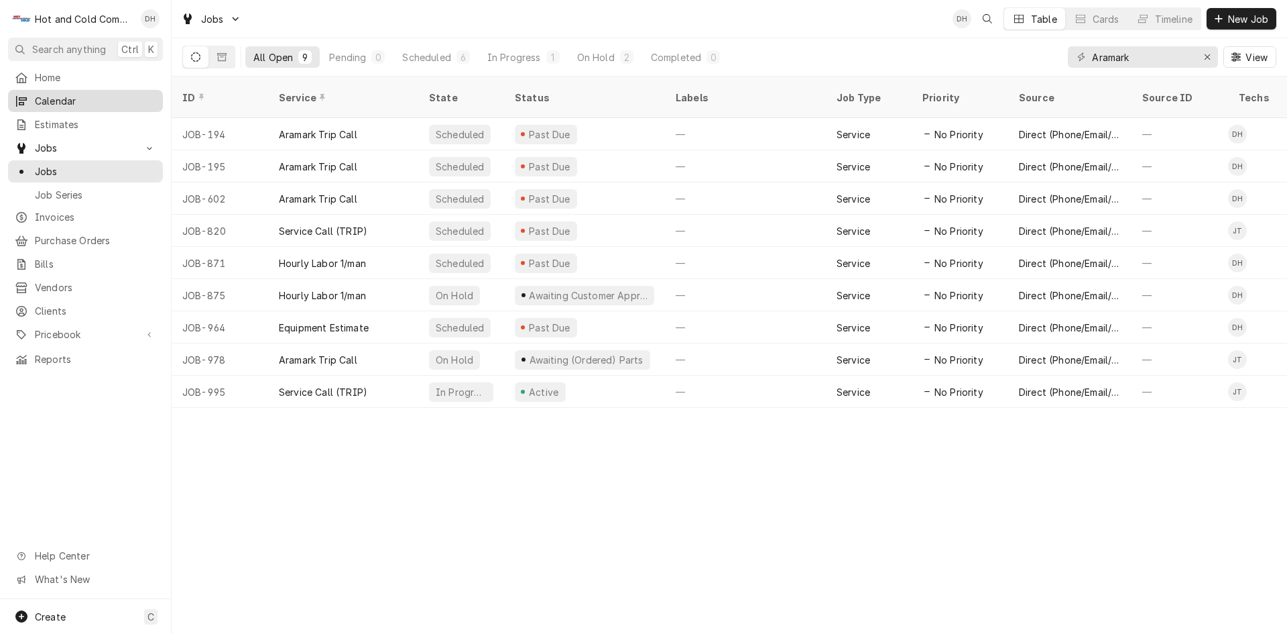
click at [84, 99] on span "Calendar" at bounding box center [95, 101] width 121 height 14
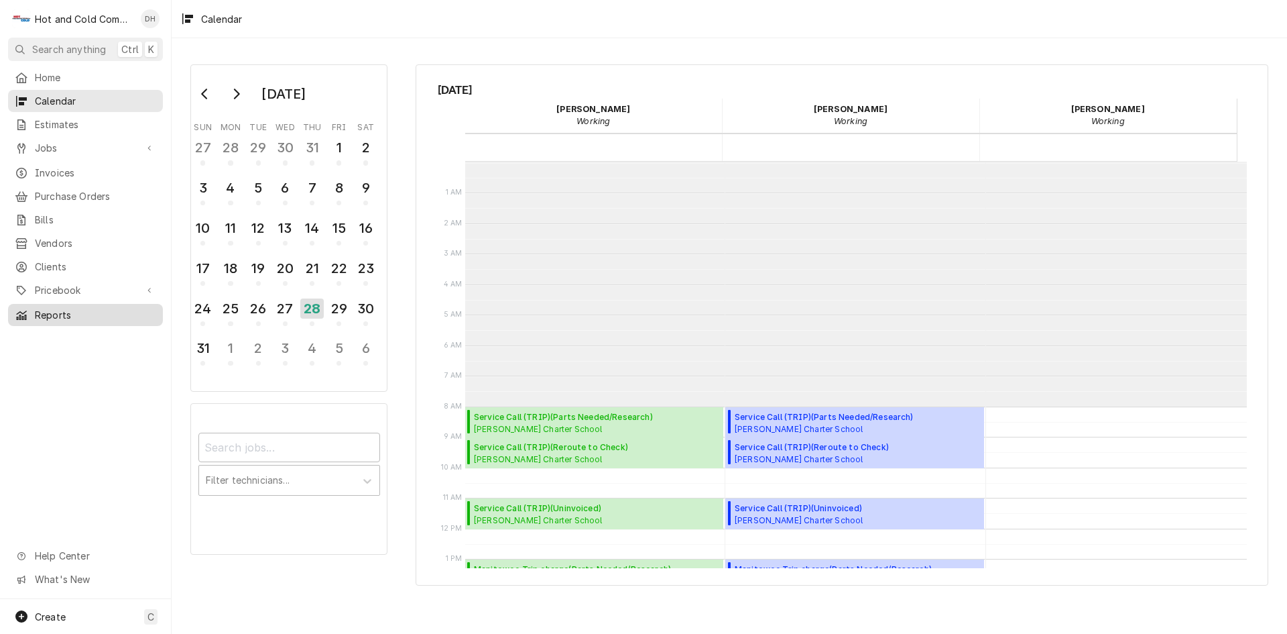
scroll to position [245, 0]
